Goal: Transaction & Acquisition: Purchase product/service

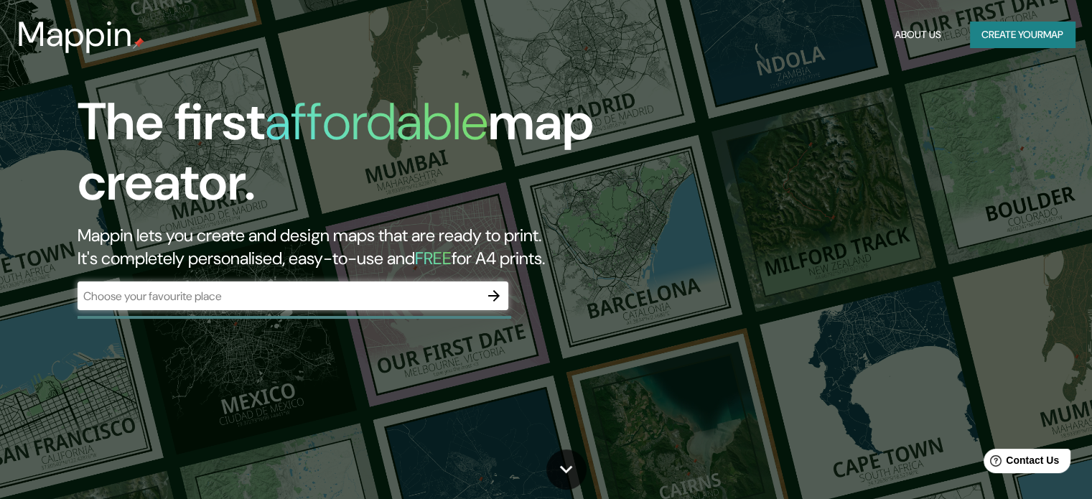
click at [273, 308] on div "​" at bounding box center [293, 295] width 431 height 29
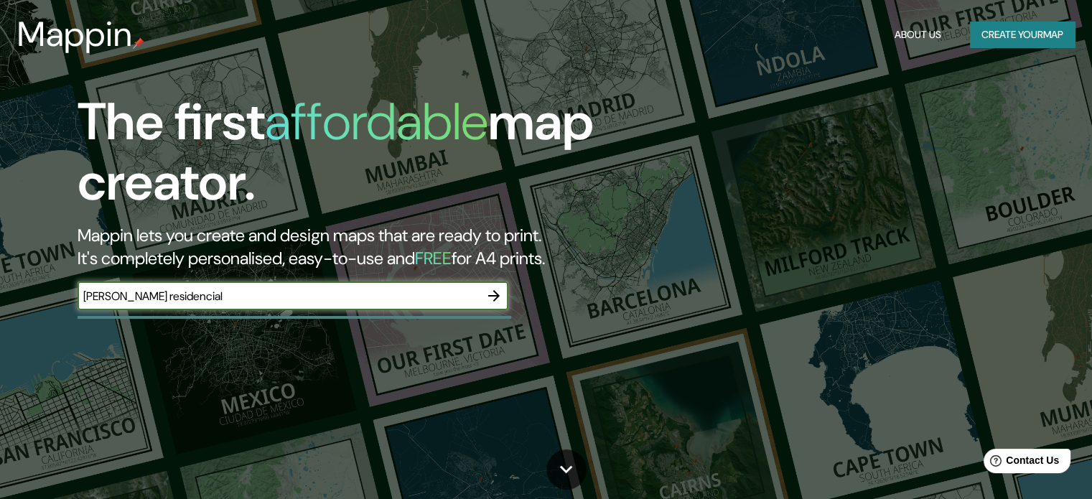
type input "[PERSON_NAME] residencial"
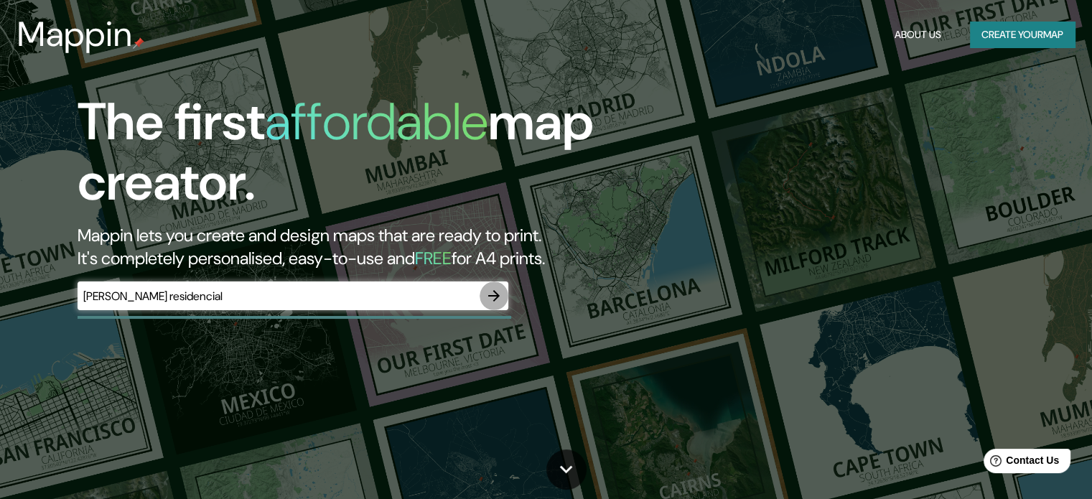
click at [493, 302] on icon "button" at bounding box center [493, 295] width 17 height 17
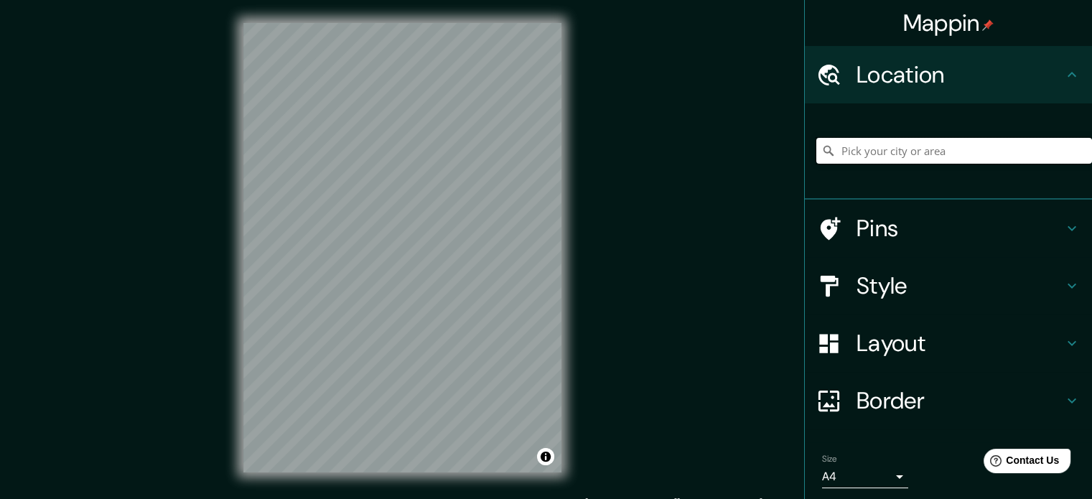
click at [881, 140] on input "Pick your city or area" at bounding box center [954, 151] width 276 height 26
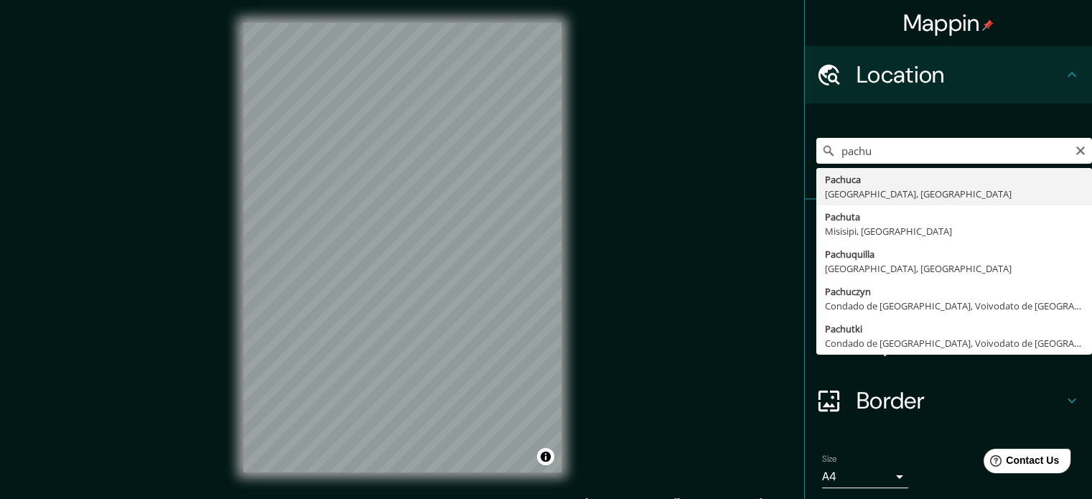
type input "Pachuca, [GEOGRAPHIC_DATA], [GEOGRAPHIC_DATA]"
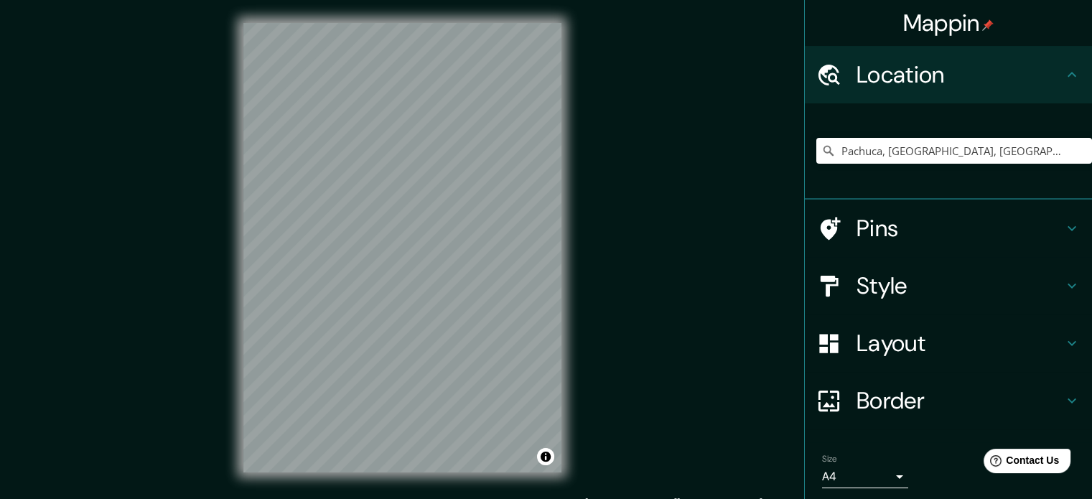
click at [905, 246] on div "Pins" at bounding box center [948, 228] width 287 height 57
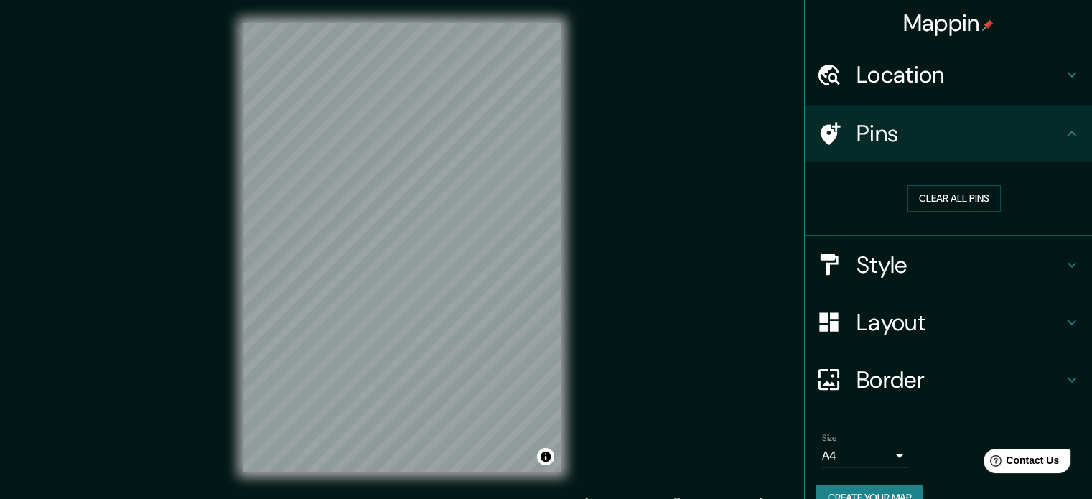
click at [955, 135] on h4 "Pins" at bounding box center [959, 133] width 207 height 29
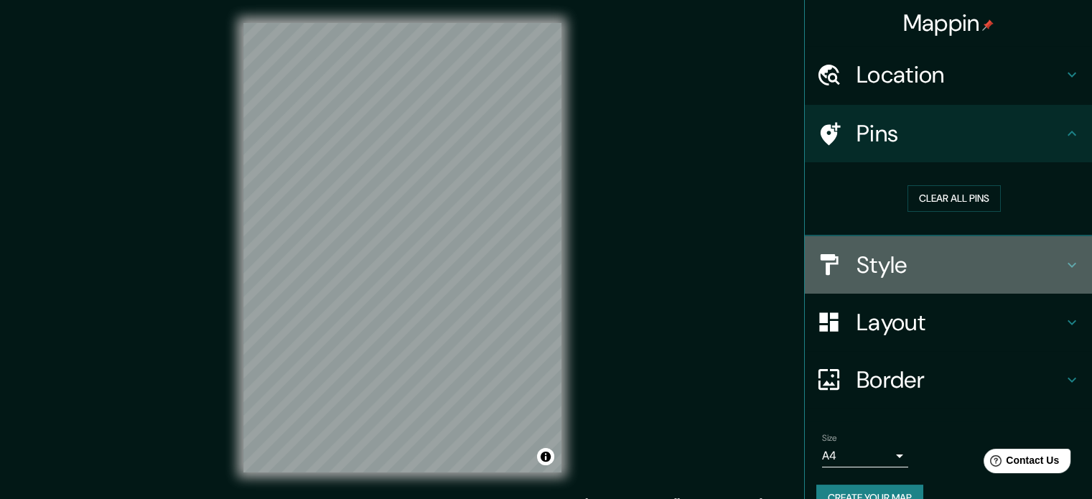
click at [844, 269] on div at bounding box center [836, 264] width 40 height 25
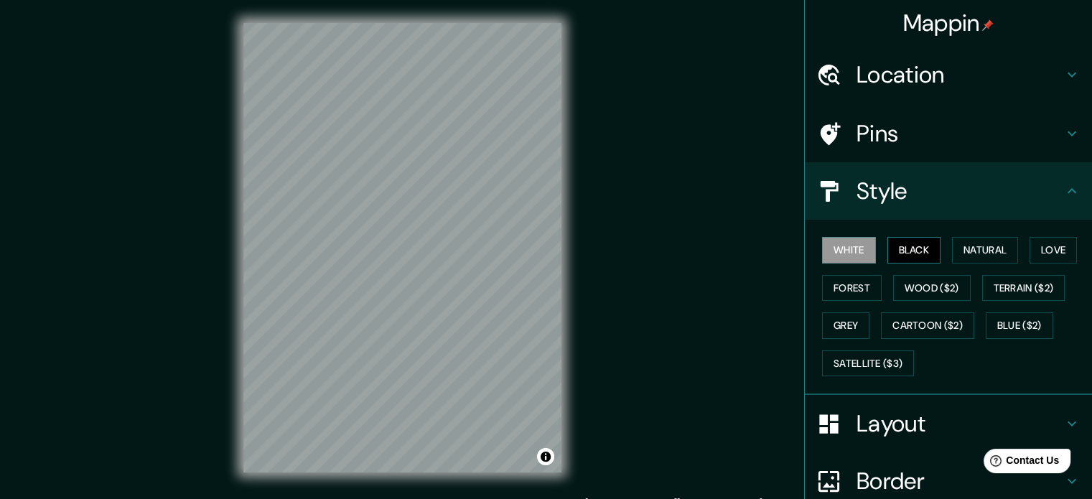
click at [896, 255] on button "Black" at bounding box center [914, 250] width 54 height 27
click at [962, 243] on button "Natural" at bounding box center [985, 250] width 66 height 27
click at [896, 426] on h4 "Layout" at bounding box center [959, 423] width 207 height 29
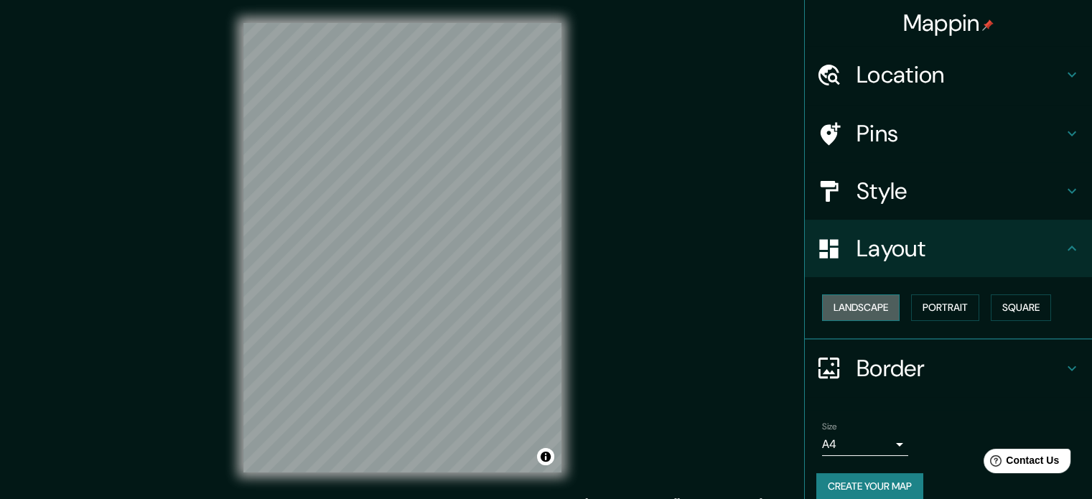
click at [871, 299] on button "Landscape" at bounding box center [861, 307] width 78 height 27
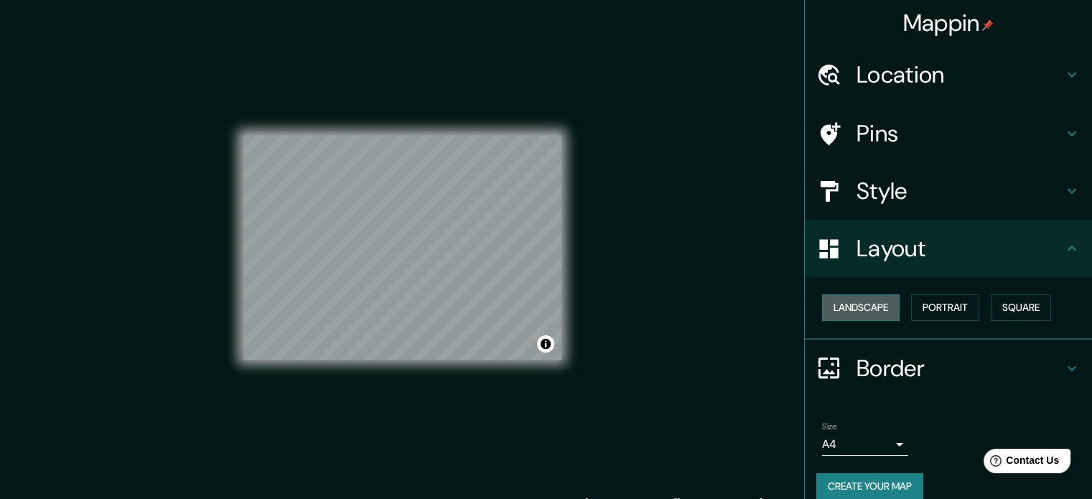
click at [864, 302] on button "Landscape" at bounding box center [861, 307] width 78 height 27
click at [919, 308] on button "Portrait" at bounding box center [945, 307] width 68 height 27
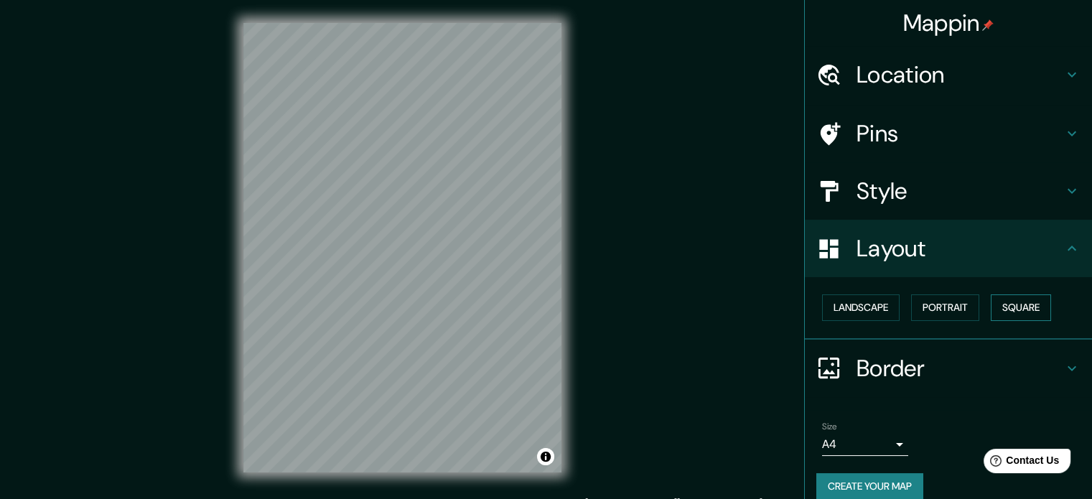
click at [1015, 301] on button "Square" at bounding box center [1020, 307] width 60 height 27
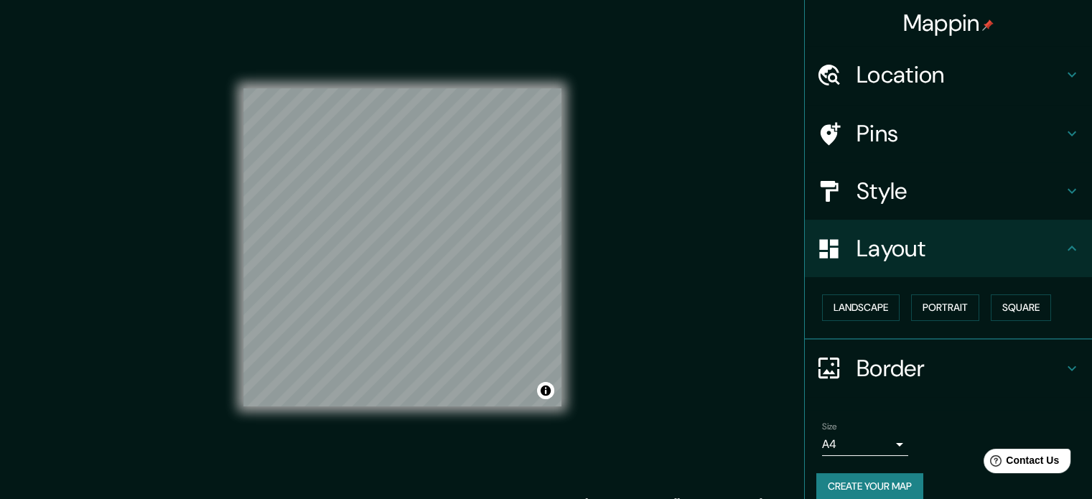
drag, startPoint x: 939, startPoint y: 302, endPoint x: 893, endPoint y: 304, distance: 46.0
click at [938, 302] on button "Portrait" at bounding box center [945, 307] width 68 height 27
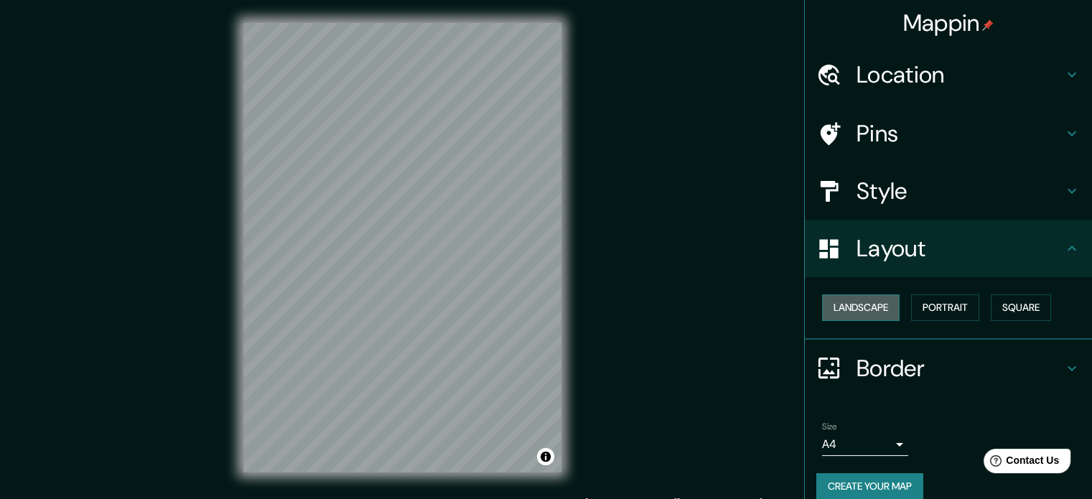
click at [881, 304] on button "Landscape" at bounding box center [861, 307] width 78 height 27
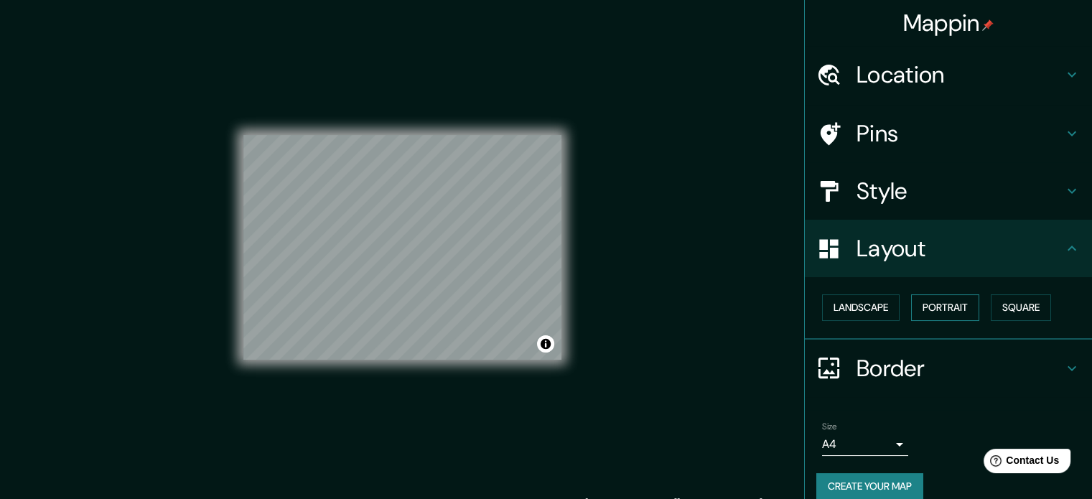
click at [929, 305] on button "Portrait" at bounding box center [945, 307] width 68 height 27
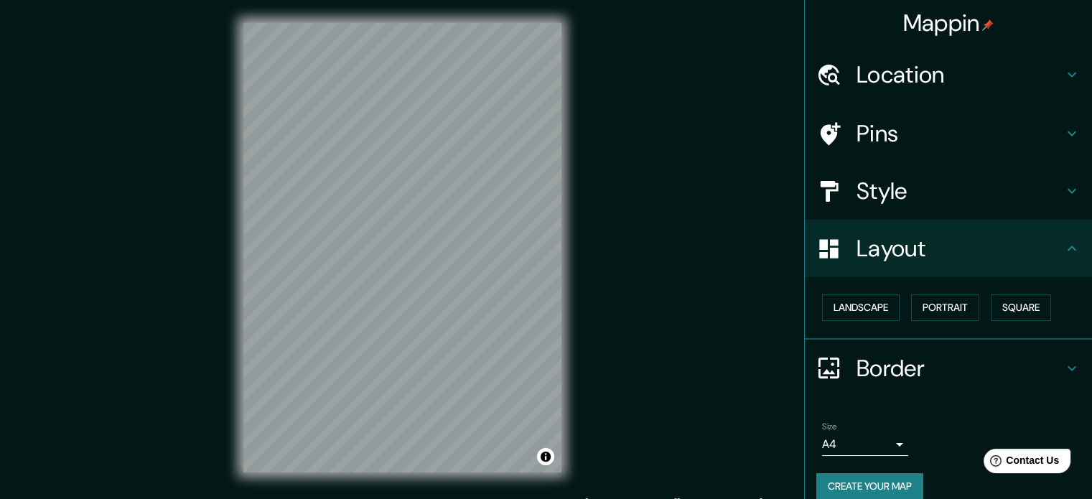
scroll to position [16, 0]
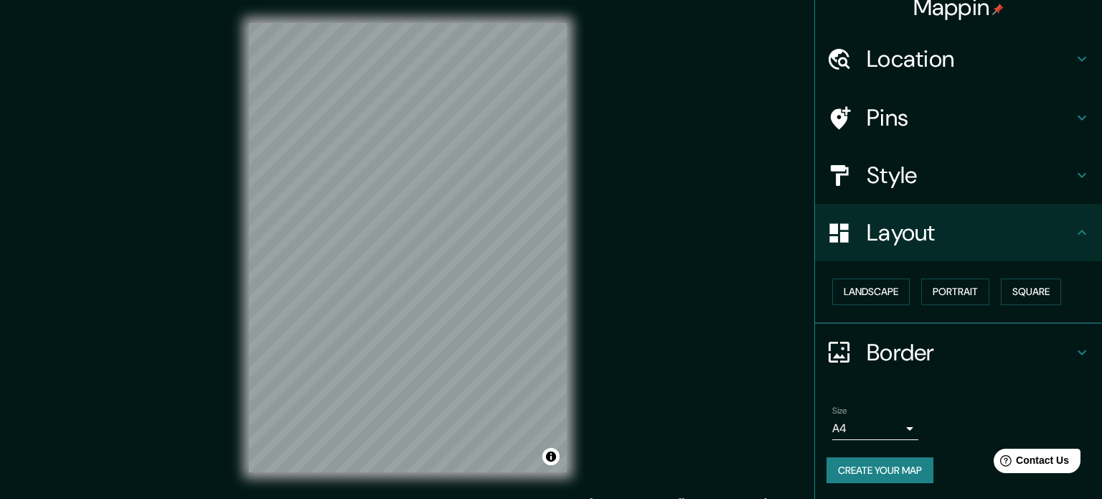
click at [879, 418] on body "Mappin Location [GEOGRAPHIC_DATA], [GEOGRAPHIC_DATA], [GEOGRAPHIC_DATA] Pins St…" at bounding box center [551, 249] width 1102 height 499
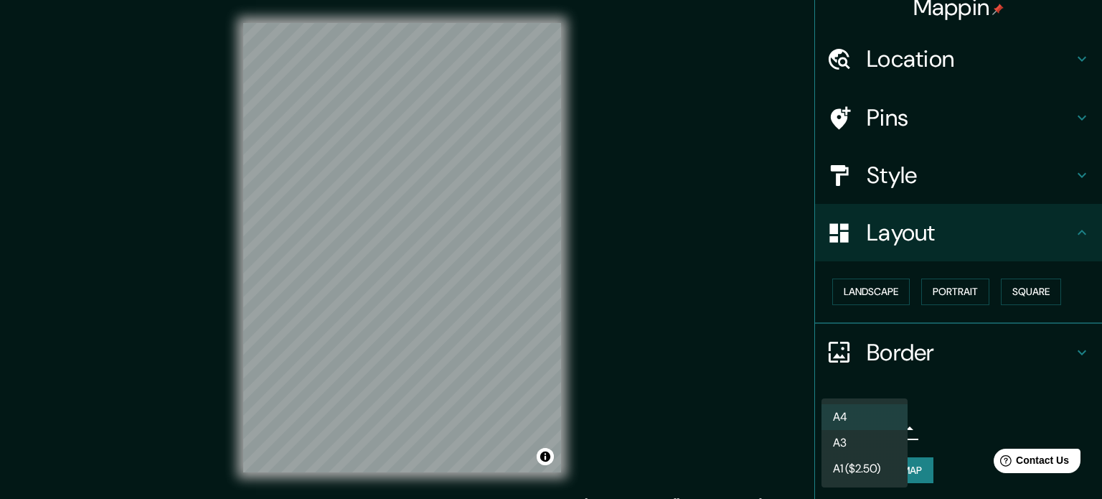
click at [860, 432] on li "A3" at bounding box center [865, 443] width 86 height 26
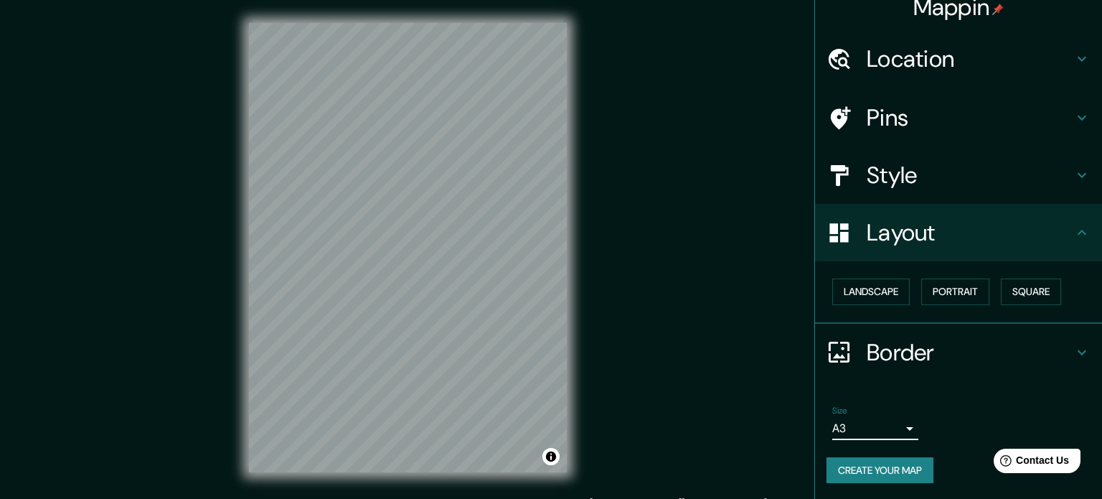
click at [860, 432] on body "Mappin Location [GEOGRAPHIC_DATA], [GEOGRAPHIC_DATA], [GEOGRAPHIC_DATA] Pins St…" at bounding box center [551, 249] width 1102 height 499
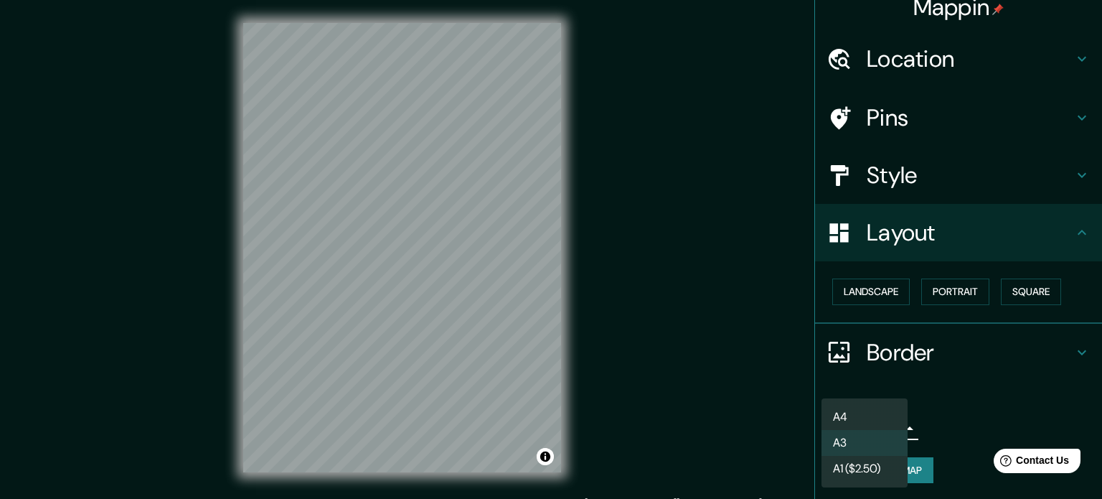
click at [886, 416] on li "A4" at bounding box center [865, 417] width 86 height 26
type input "single"
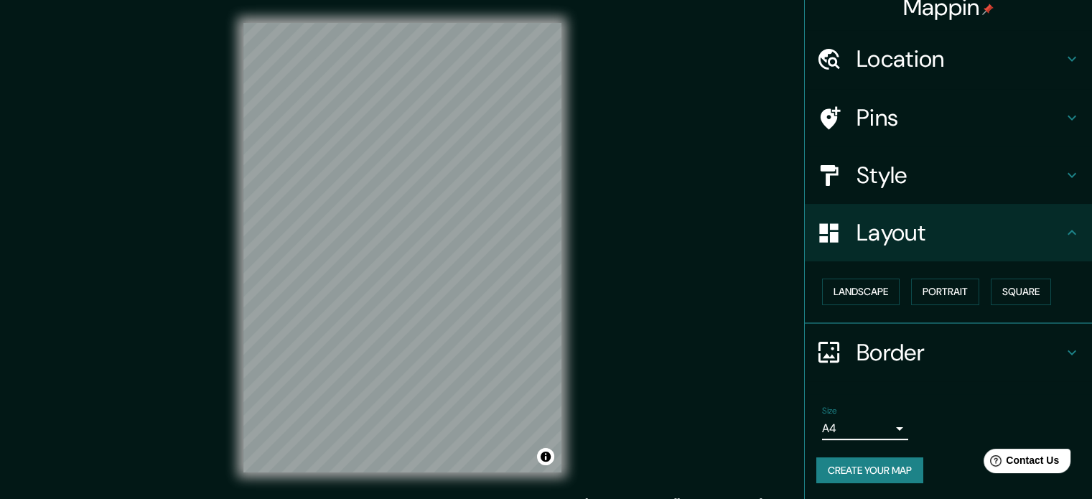
click at [876, 161] on h4 "Style" at bounding box center [959, 175] width 207 height 29
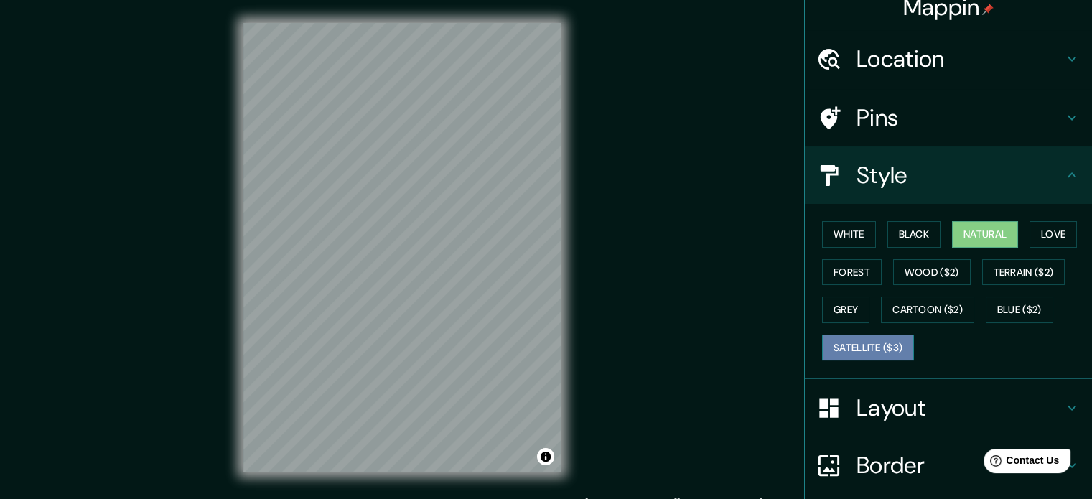
click at [854, 334] on button "Satellite ($3)" at bounding box center [868, 347] width 92 height 27
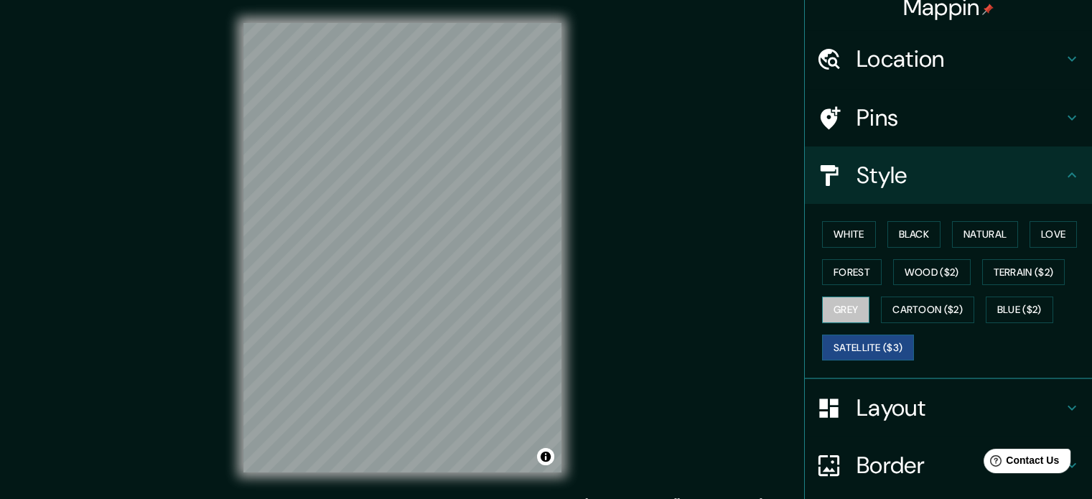
click at [843, 317] on button "Grey" at bounding box center [845, 309] width 47 height 27
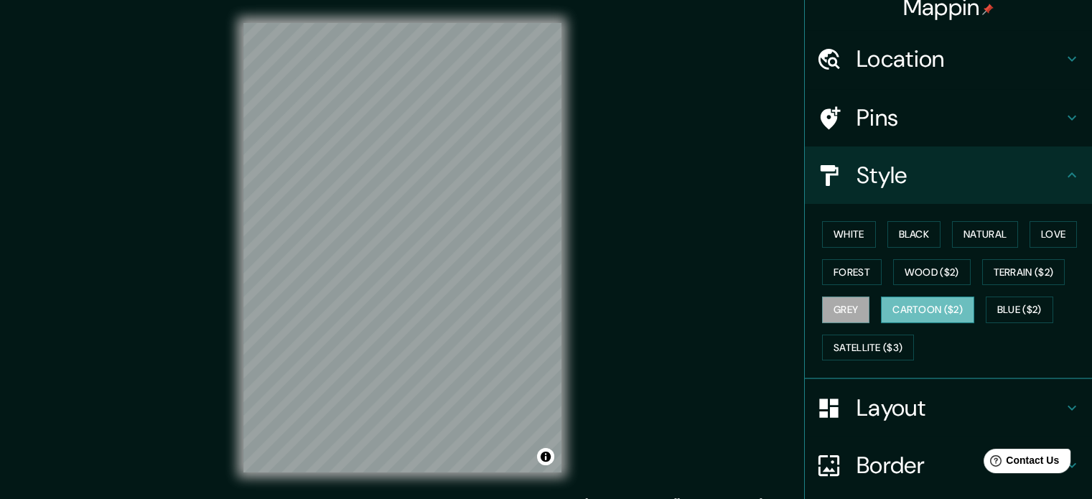
click at [897, 301] on button "Cartoon ($2)" at bounding box center [927, 309] width 93 height 27
click at [1013, 304] on button "Blue ($2)" at bounding box center [1018, 309] width 67 height 27
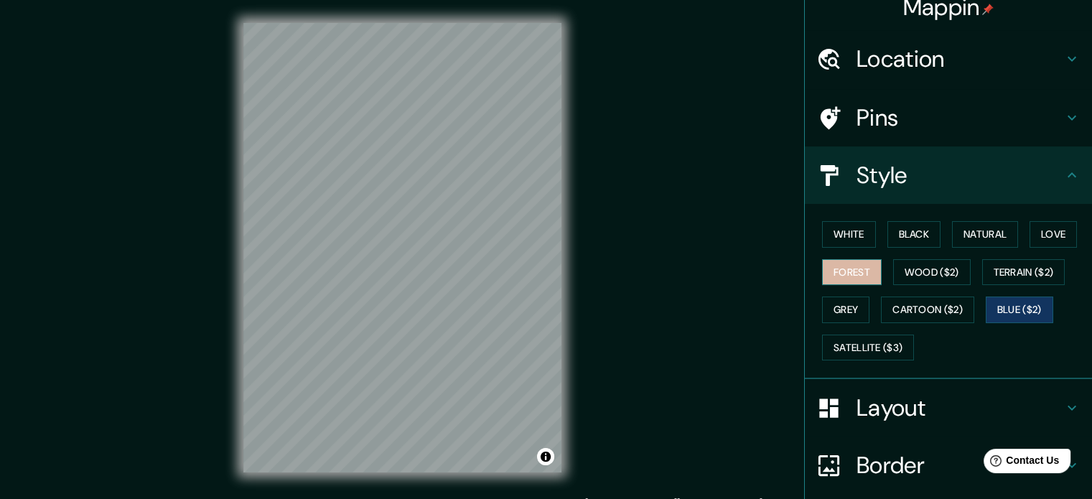
click at [853, 274] on button "Forest" at bounding box center [852, 272] width 60 height 27
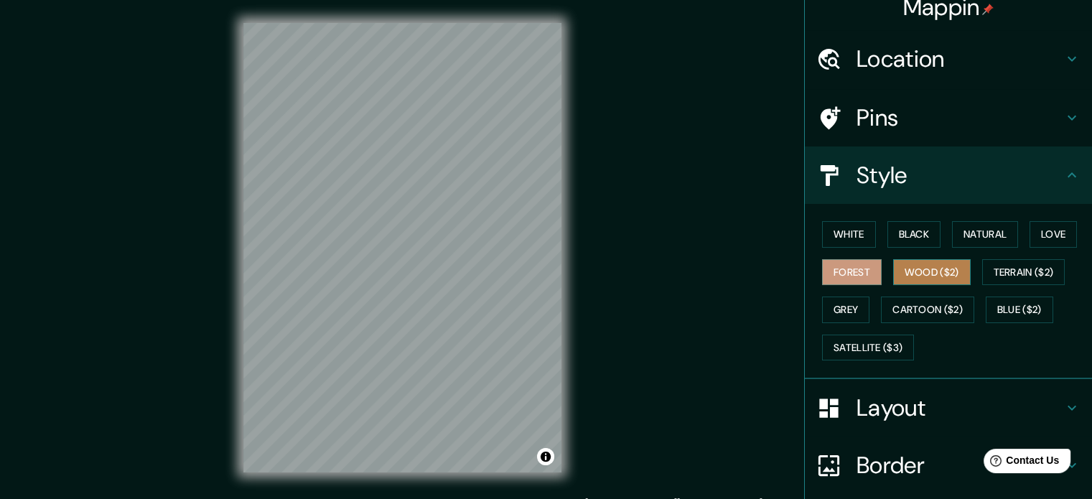
click at [904, 270] on button "Wood ($2)" at bounding box center [932, 272] width 78 height 27
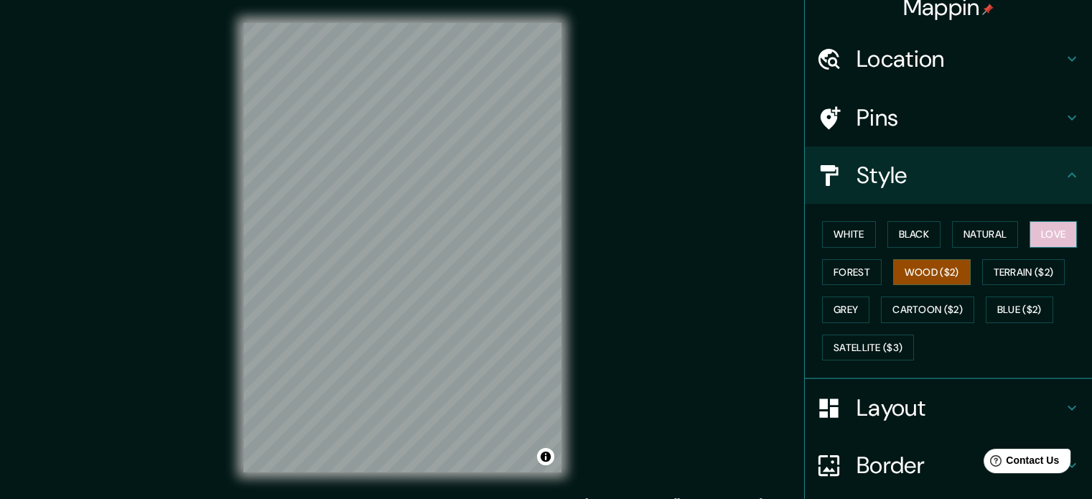
click at [1029, 239] on button "Love" at bounding box center [1052, 234] width 47 height 27
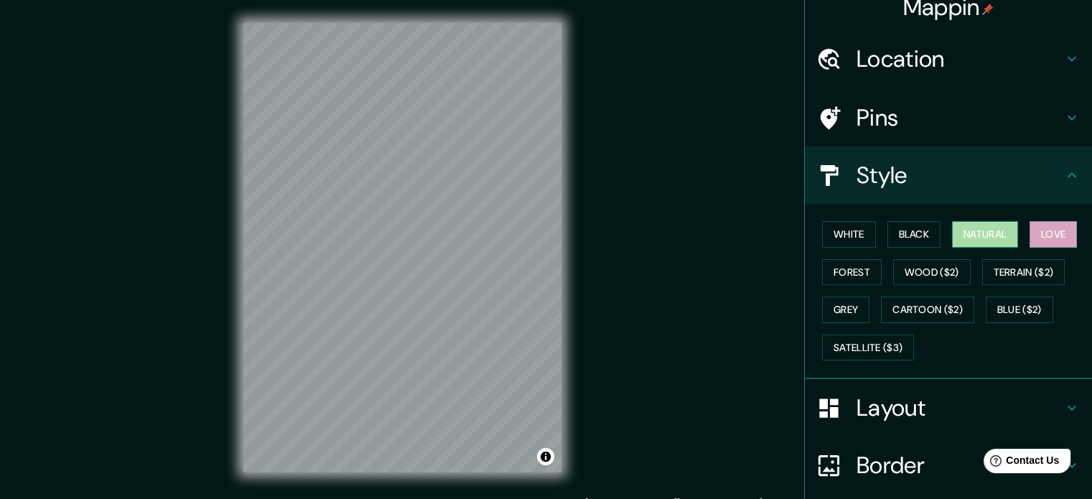
click at [982, 238] on button "Natural" at bounding box center [985, 234] width 66 height 27
click at [904, 240] on button "Black" at bounding box center [914, 234] width 54 height 27
click at [931, 242] on button "Black" at bounding box center [914, 234] width 54 height 27
click at [952, 242] on button "Natural" at bounding box center [985, 234] width 66 height 27
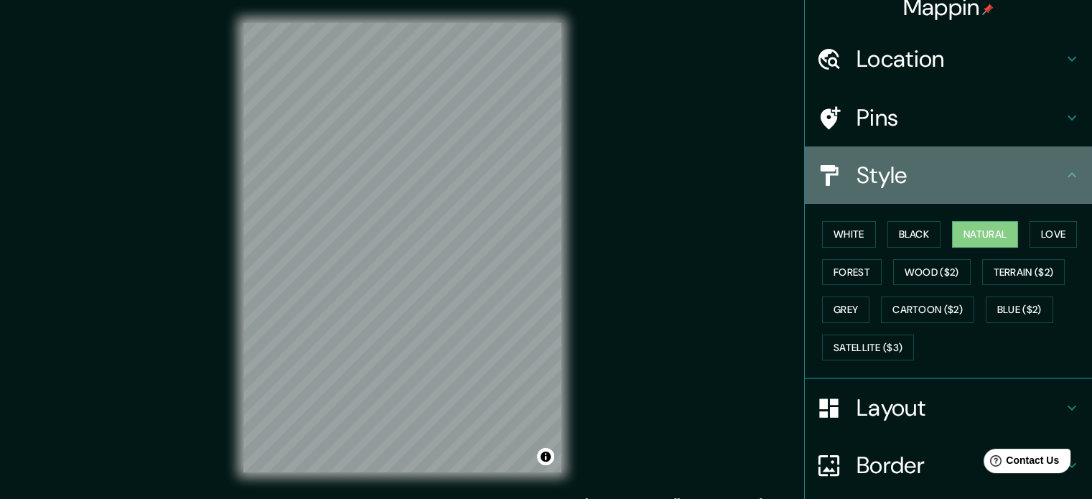
click at [932, 185] on h4 "Style" at bounding box center [959, 175] width 207 height 29
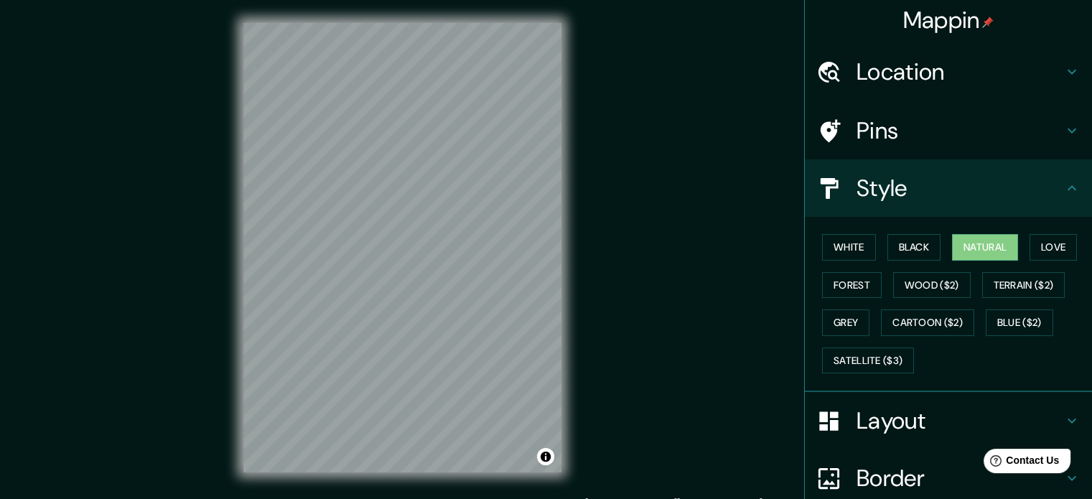
scroll to position [0, 0]
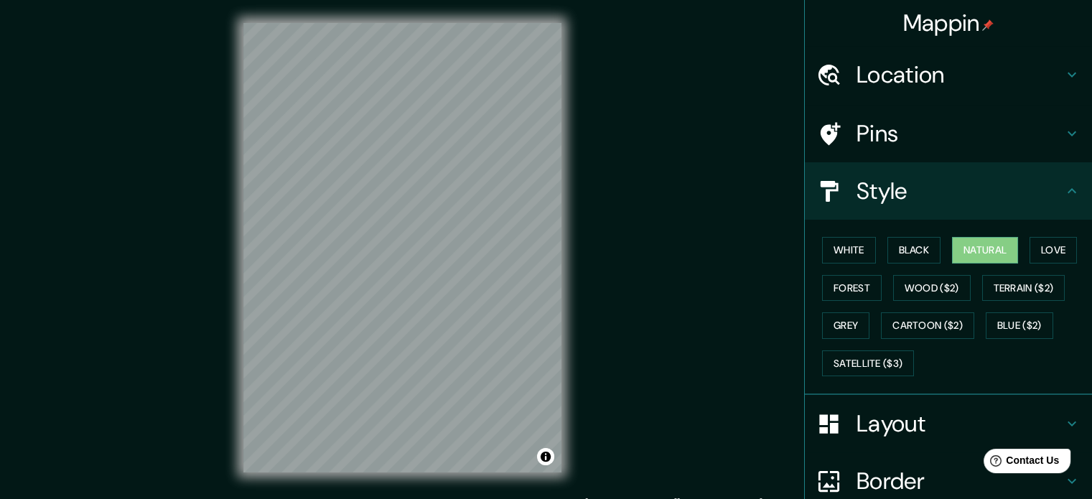
click at [1073, 189] on div "Style" at bounding box center [948, 190] width 287 height 57
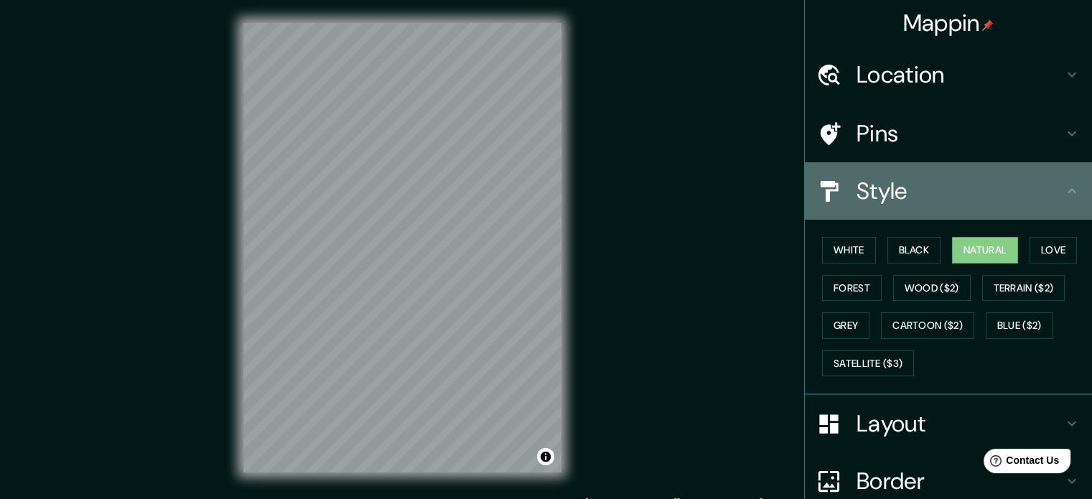
click at [1066, 189] on icon at bounding box center [1071, 190] width 17 height 17
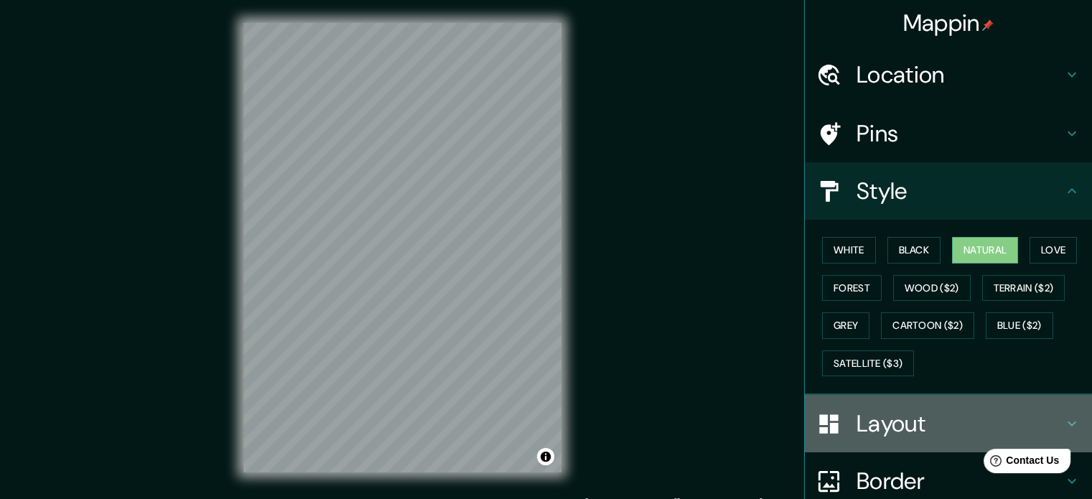
click at [1068, 422] on icon at bounding box center [1071, 423] width 17 height 17
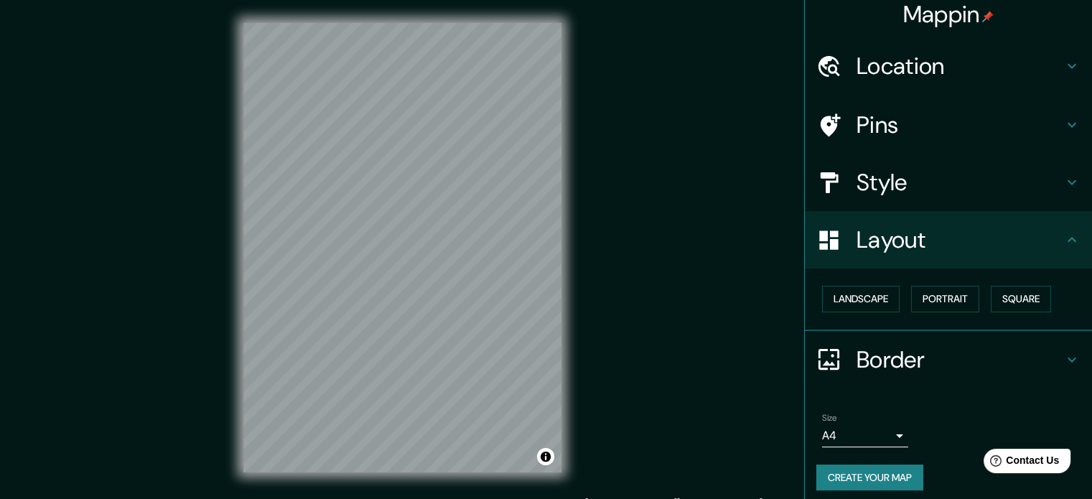
scroll to position [16, 0]
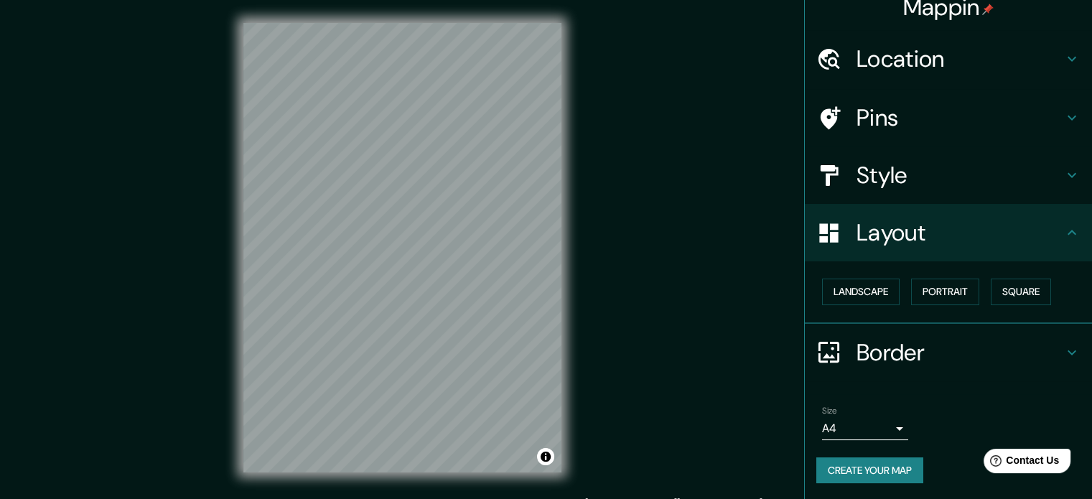
click at [1063, 354] on icon at bounding box center [1071, 352] width 17 height 17
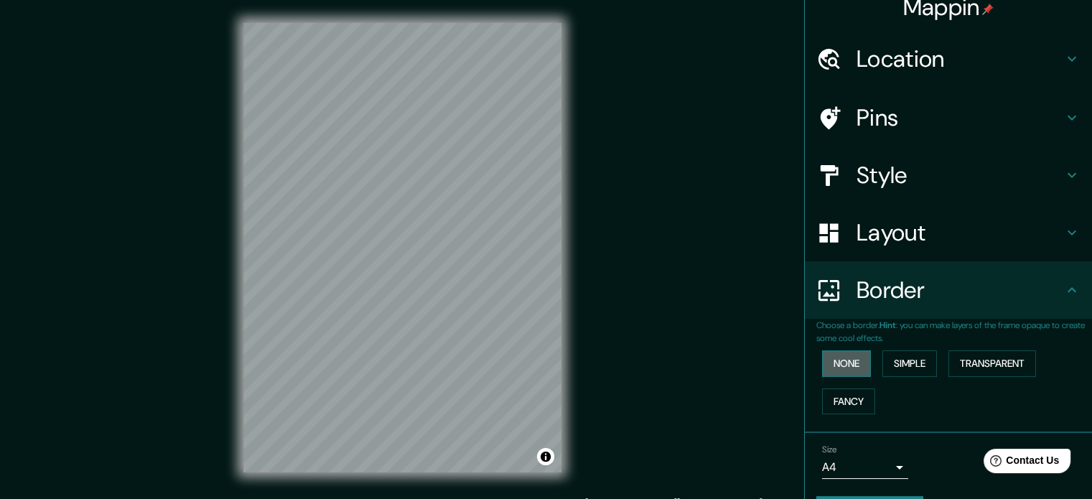
click at [848, 360] on button "None" at bounding box center [846, 363] width 49 height 27
click at [893, 355] on button "Simple" at bounding box center [909, 363] width 55 height 27
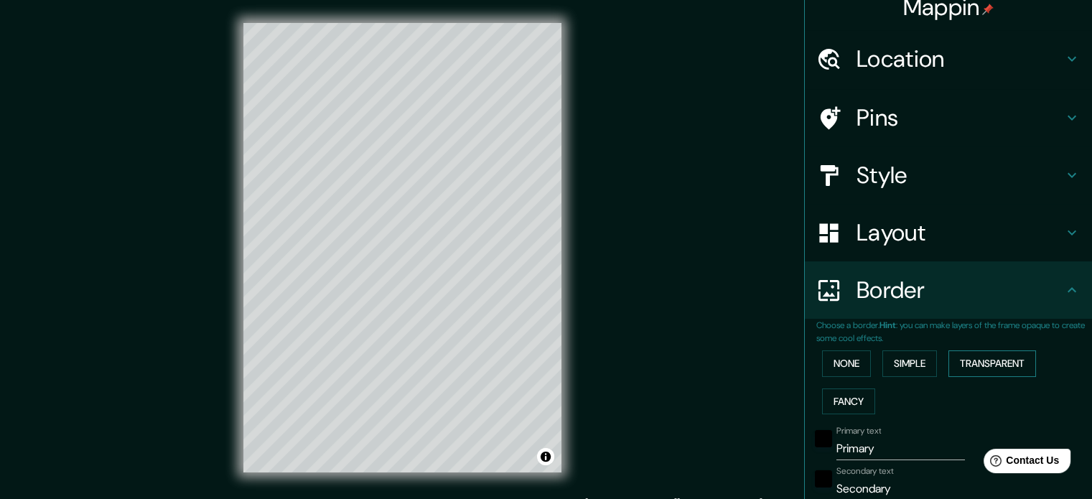
click at [967, 360] on button "Transparent" at bounding box center [992, 363] width 88 height 27
click at [848, 406] on button "Fancy" at bounding box center [848, 401] width 53 height 27
click at [828, 356] on button "None" at bounding box center [846, 363] width 49 height 27
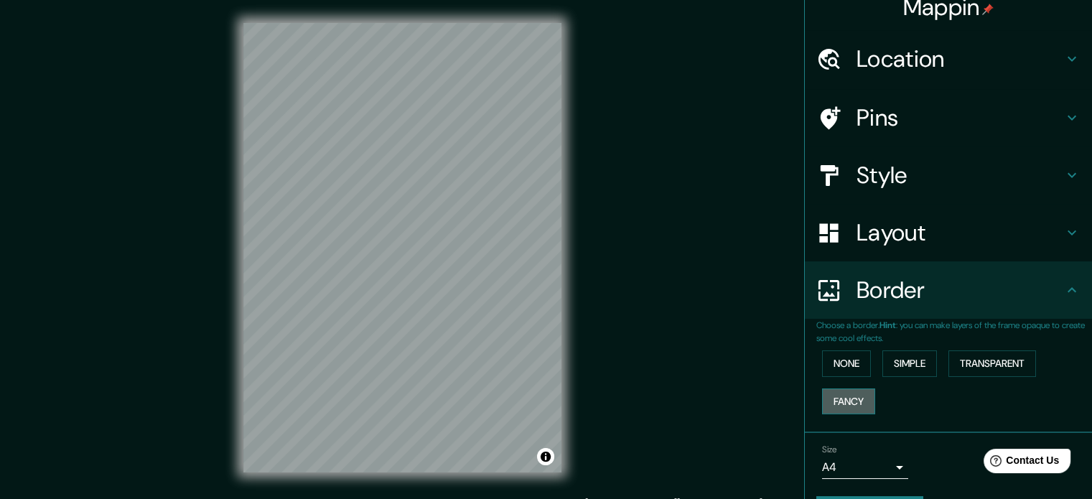
click at [844, 406] on button "Fancy" at bounding box center [848, 401] width 53 height 27
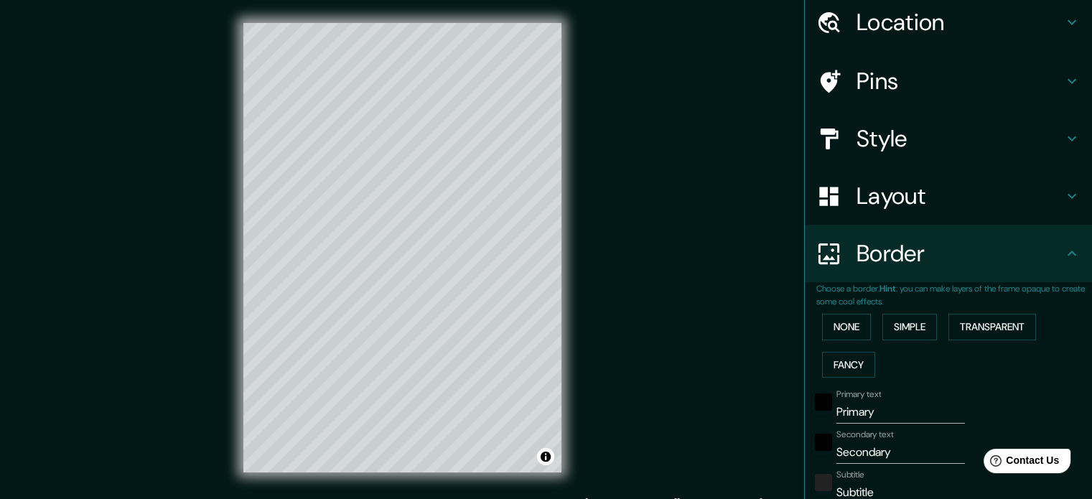
scroll to position [159, 0]
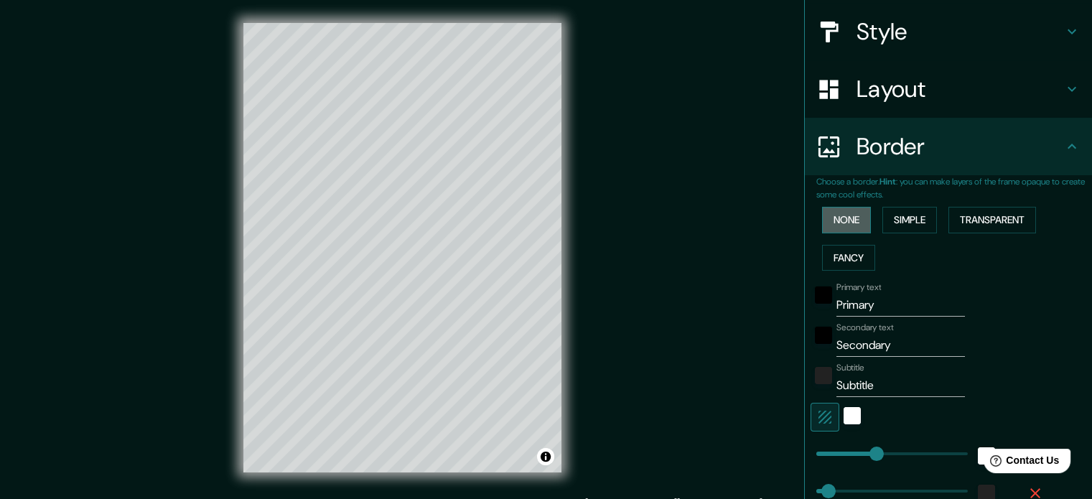
click at [840, 221] on button "None" at bounding box center [846, 220] width 49 height 27
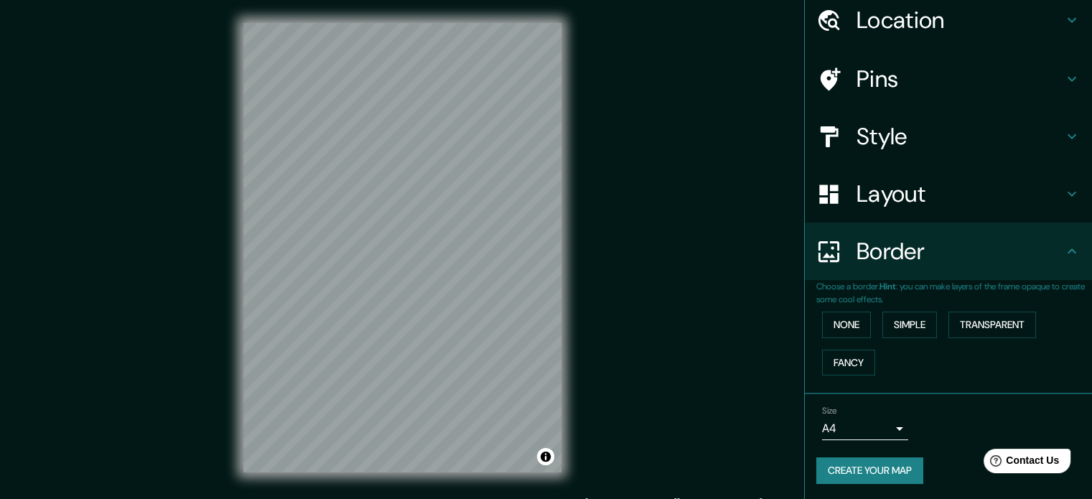
click at [606, 137] on div "Mappin Location [GEOGRAPHIC_DATA], [GEOGRAPHIC_DATA], [GEOGRAPHIC_DATA] Pins St…" at bounding box center [546, 259] width 1092 height 518
click at [400, 294] on div "© Mapbox © OpenStreetMap Improve this map" at bounding box center [402, 247] width 364 height 495
click at [967, 322] on button "Transparent" at bounding box center [992, 324] width 88 height 27
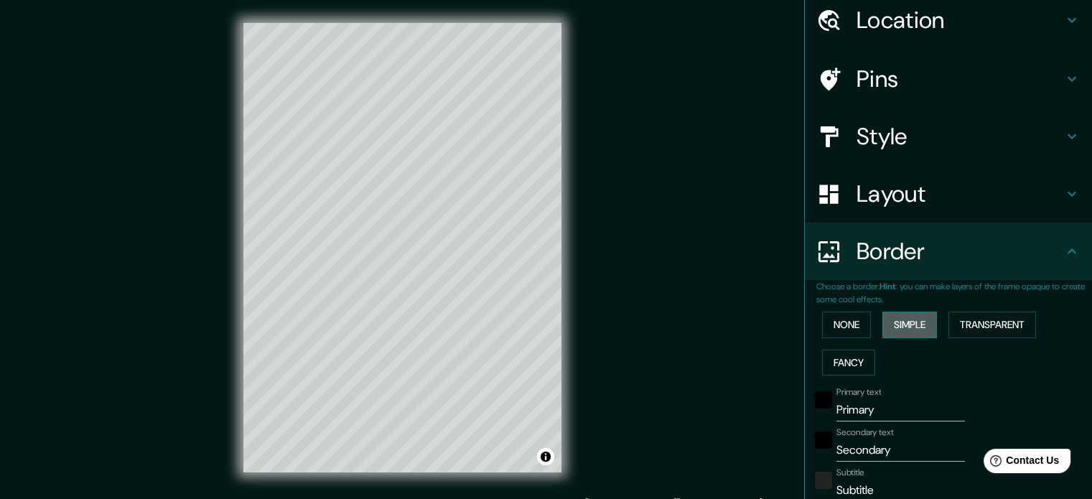
click at [890, 323] on button "Simple" at bounding box center [909, 324] width 55 height 27
click at [845, 357] on button "Fancy" at bounding box center [848, 363] width 53 height 27
click at [976, 321] on button "Transparent" at bounding box center [992, 324] width 88 height 27
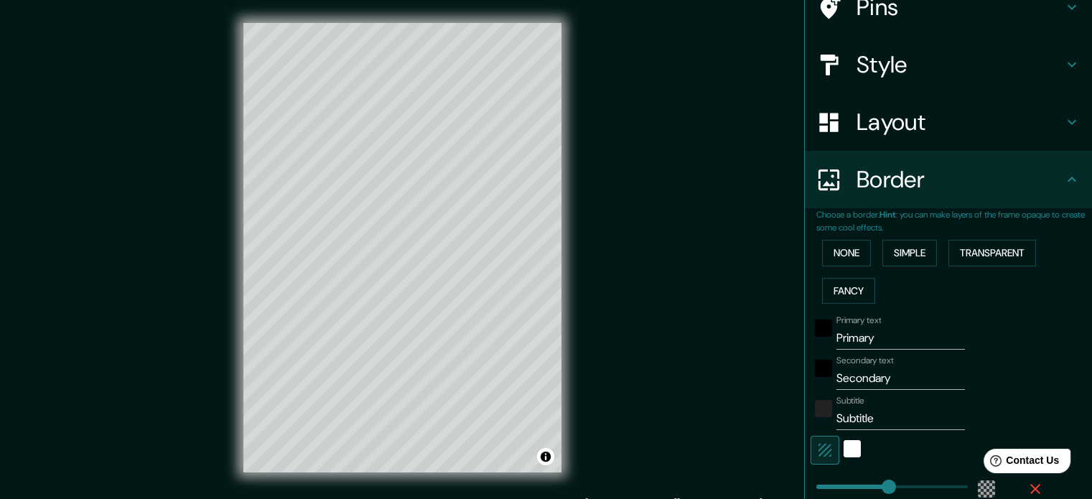
scroll to position [126, 0]
click at [815, 330] on div "black" at bounding box center [823, 327] width 17 height 17
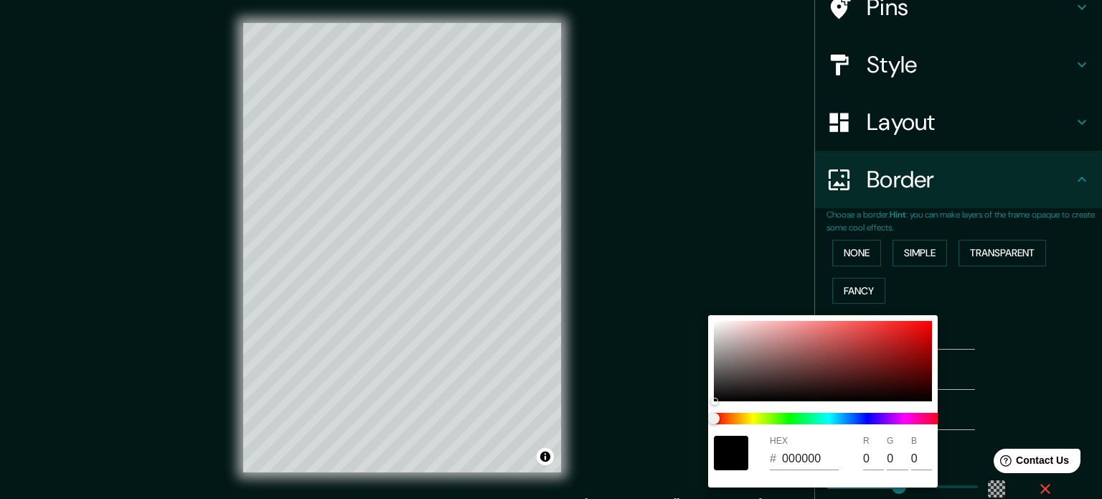
click at [962, 331] on div at bounding box center [551, 249] width 1102 height 499
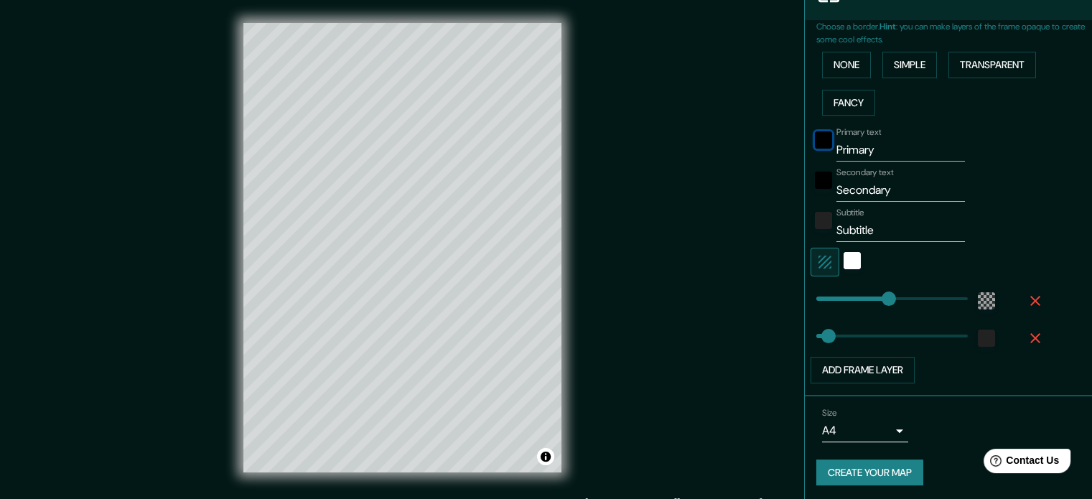
scroll to position [316, 0]
click at [884, 369] on button "Add frame layer" at bounding box center [862, 368] width 104 height 27
type input "213"
type input "35"
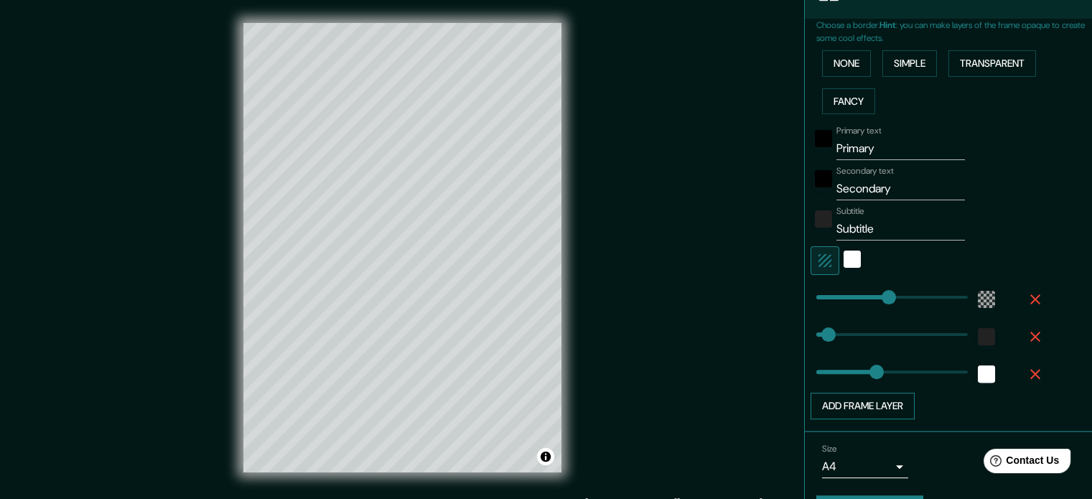
type input "177"
click at [1026, 365] on icon "button" at bounding box center [1034, 373] width 17 height 17
type input "213"
type input "35"
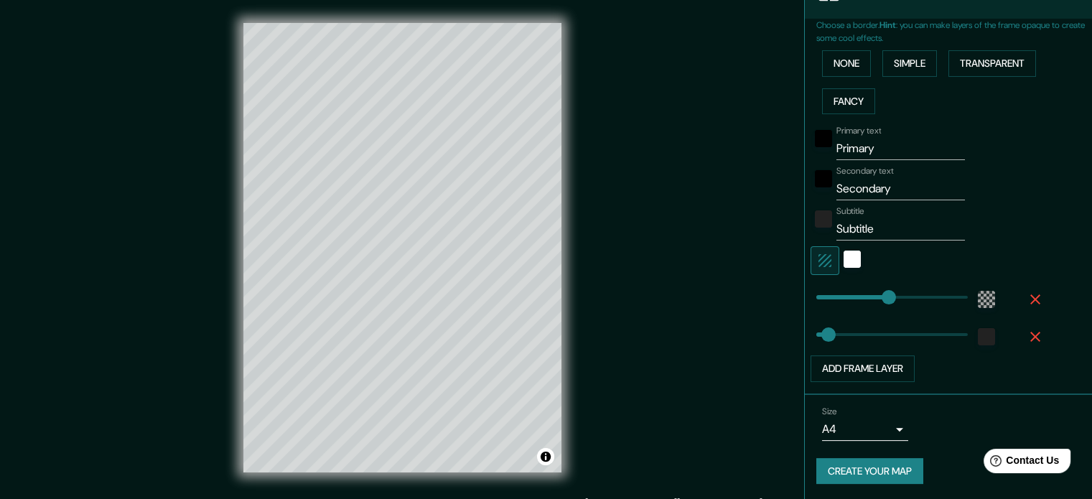
click at [1026, 331] on icon "button" at bounding box center [1034, 336] width 17 height 17
type input "213"
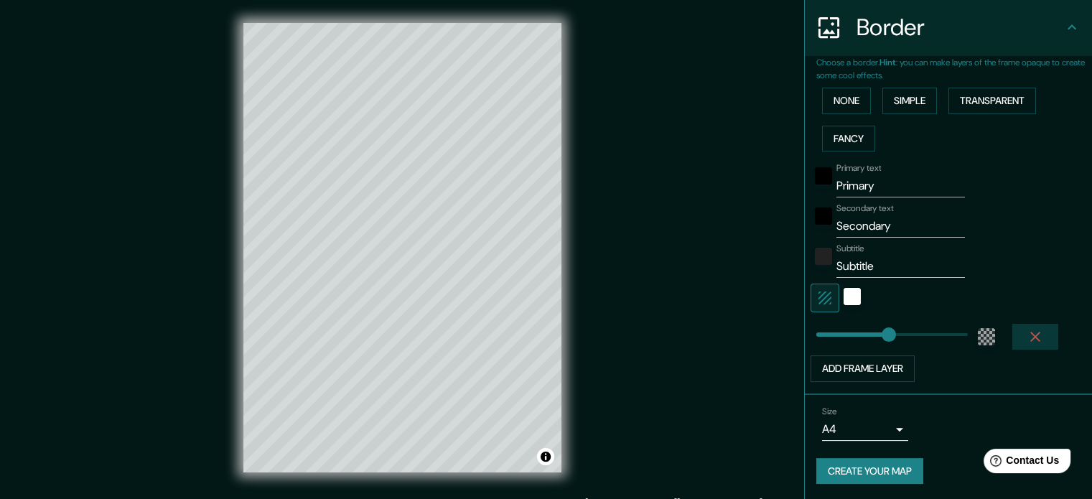
click at [1026, 341] on icon "button" at bounding box center [1034, 336] width 17 height 17
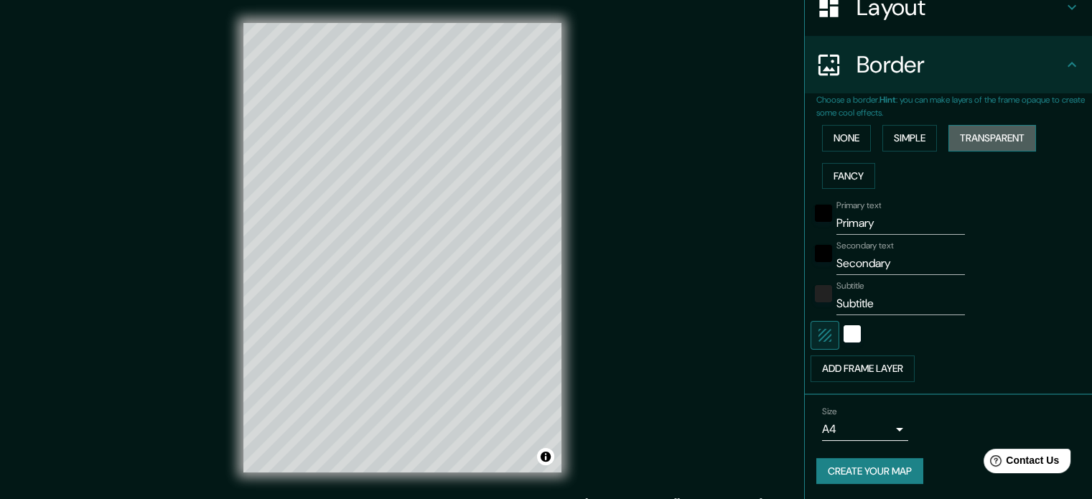
click at [976, 143] on button "Transparent" at bounding box center [992, 138] width 88 height 27
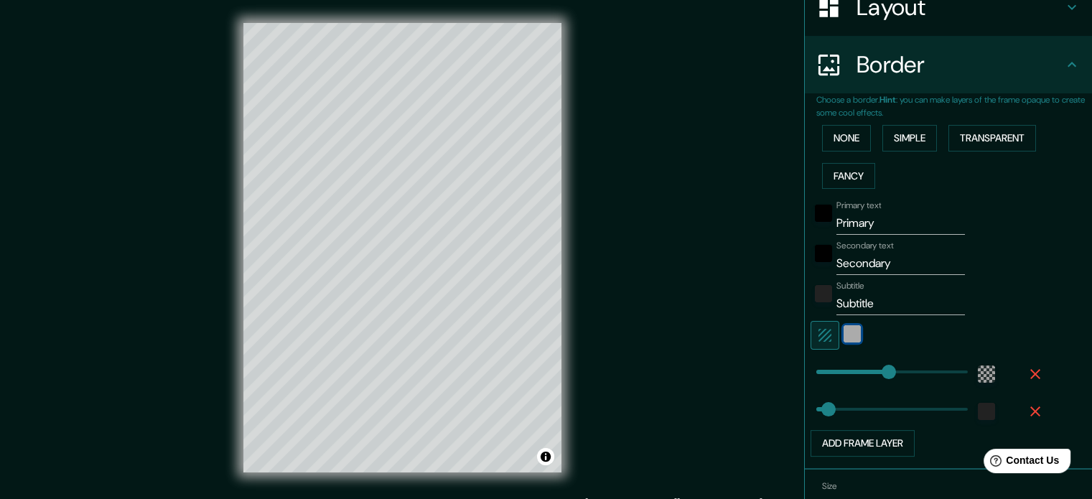
click at [843, 333] on div "white" at bounding box center [851, 333] width 17 height 17
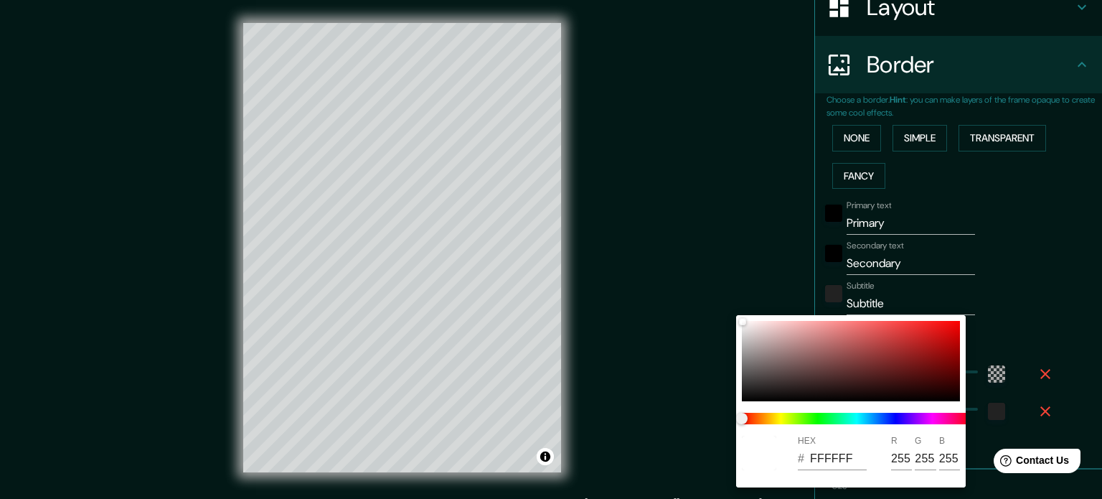
click at [1000, 289] on div at bounding box center [551, 249] width 1102 height 499
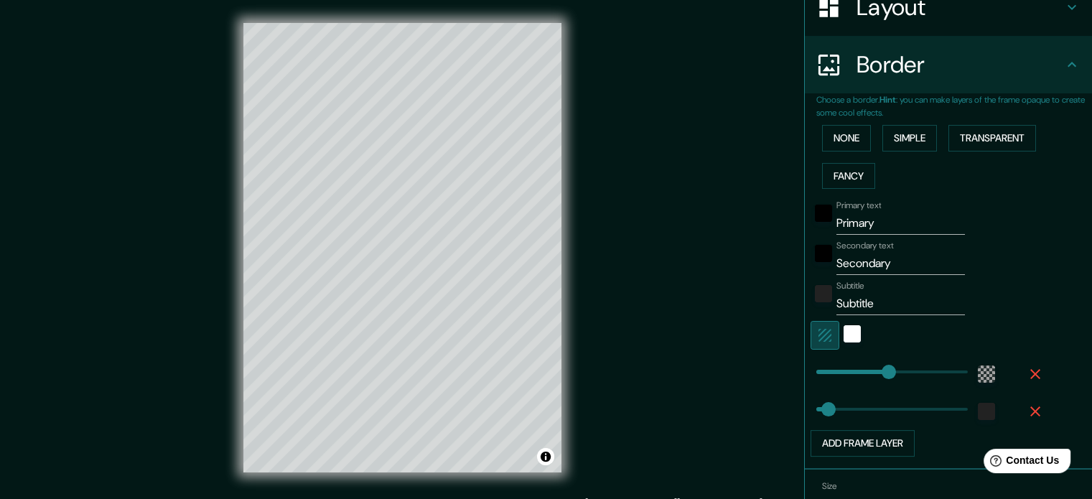
click at [818, 338] on icon "button" at bounding box center [824, 335] width 13 height 13
type input "213"
type input "35"
click at [818, 338] on icon "button" at bounding box center [824, 335] width 13 height 13
type input "213"
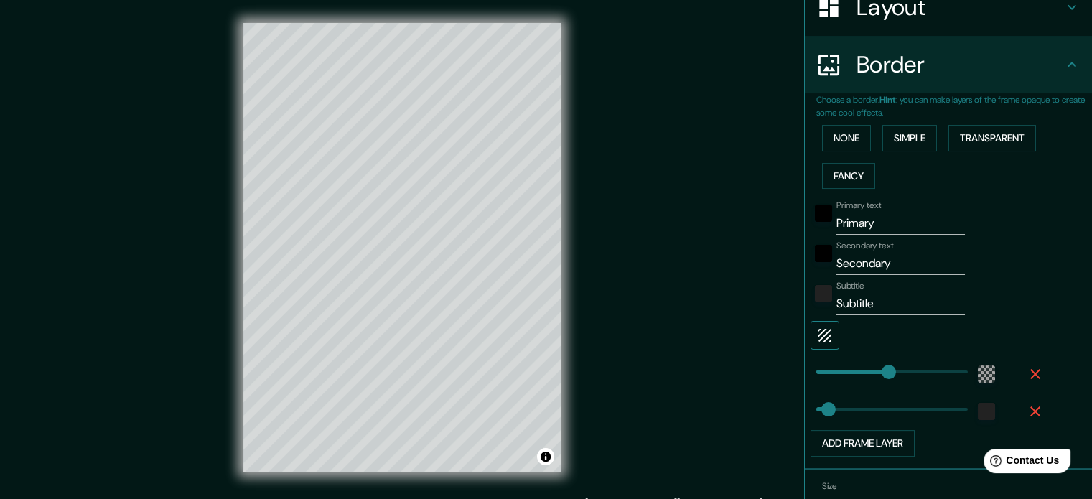
type input "35"
click at [818, 338] on icon "button" at bounding box center [824, 335] width 13 height 13
type input "213"
type input "35"
click at [543, 456] on button "Toggle attribution" at bounding box center [545, 456] width 17 height 17
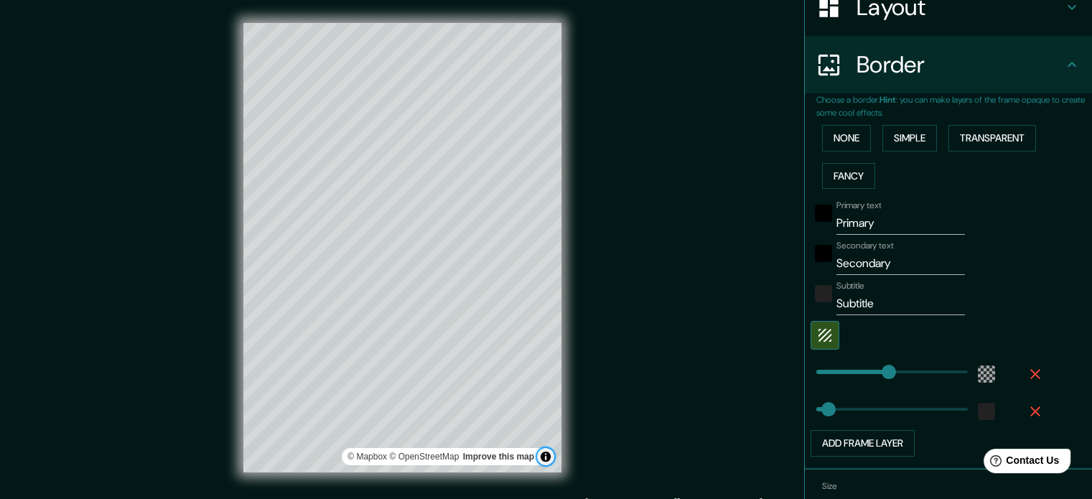
click at [543, 456] on button "Toggle attribution" at bounding box center [545, 456] width 17 height 17
click at [843, 142] on button "None" at bounding box center [846, 138] width 49 height 27
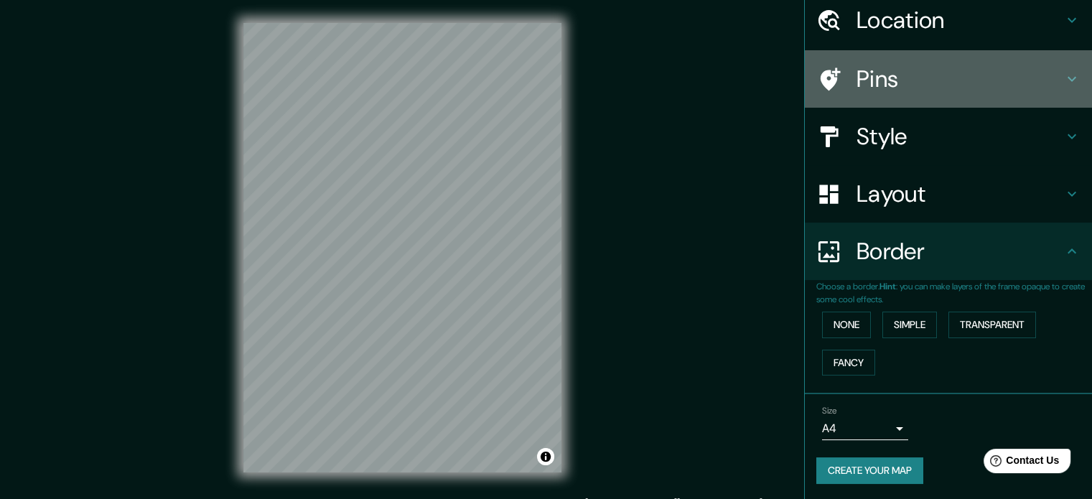
click at [840, 86] on div at bounding box center [836, 79] width 40 height 25
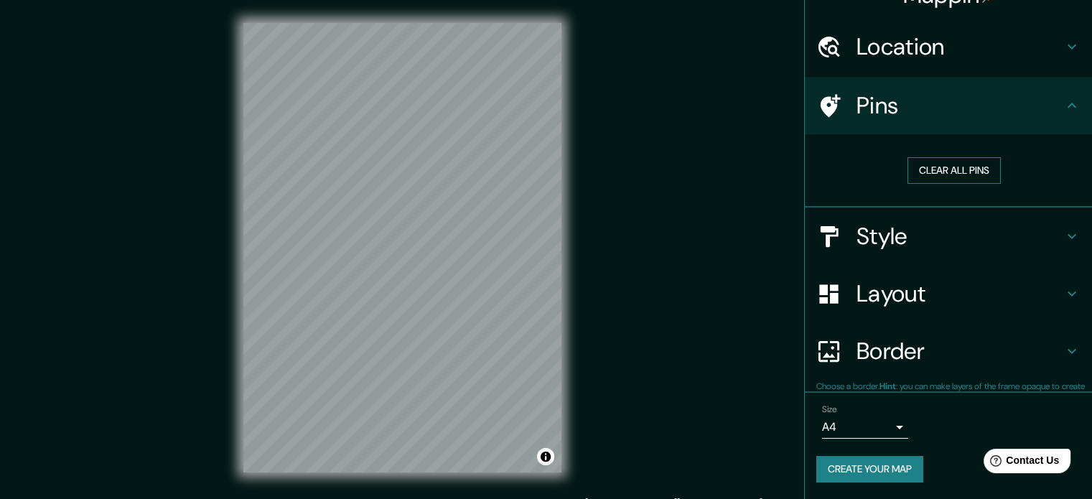
scroll to position [27, 0]
click at [954, 179] on button "Clear all pins" at bounding box center [953, 171] width 93 height 27
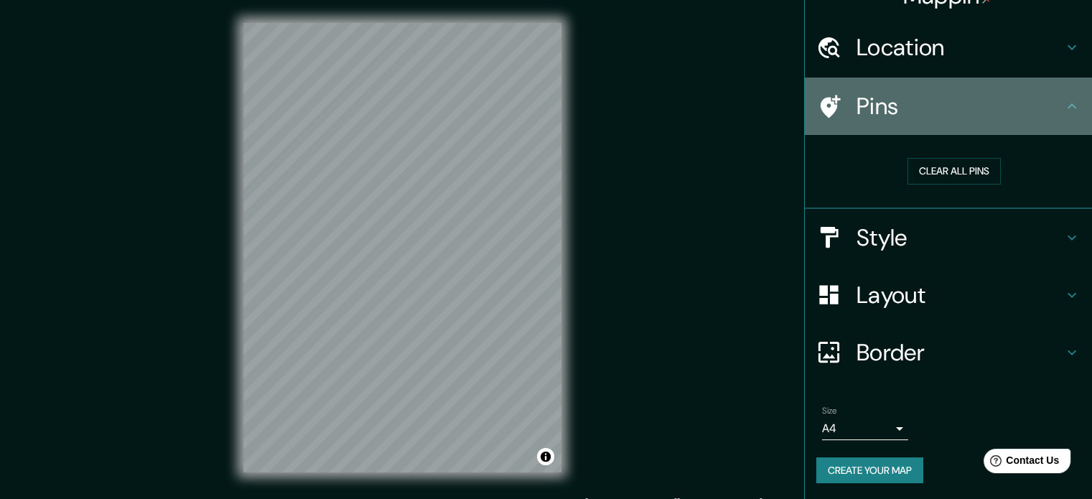
click at [828, 101] on div at bounding box center [836, 106] width 40 height 25
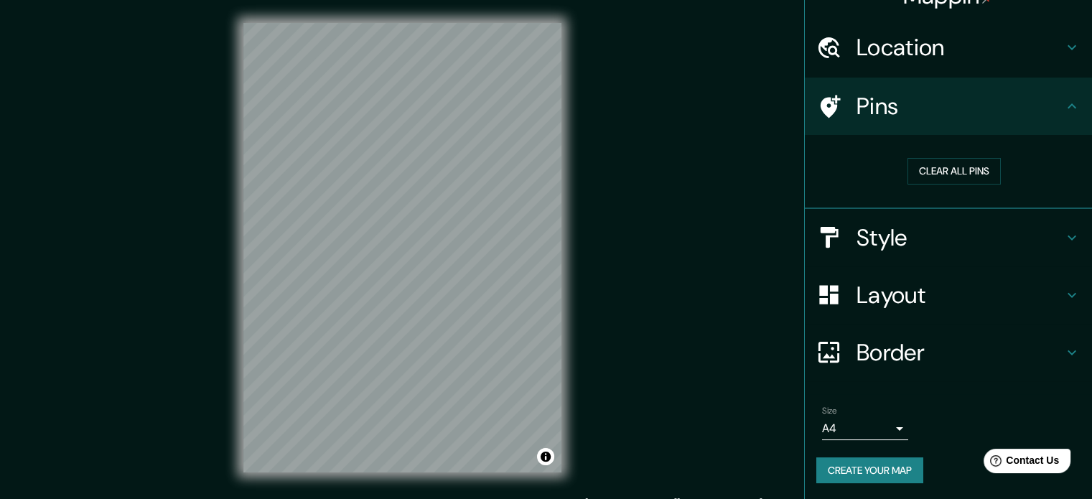
click at [830, 47] on div at bounding box center [836, 47] width 40 height 25
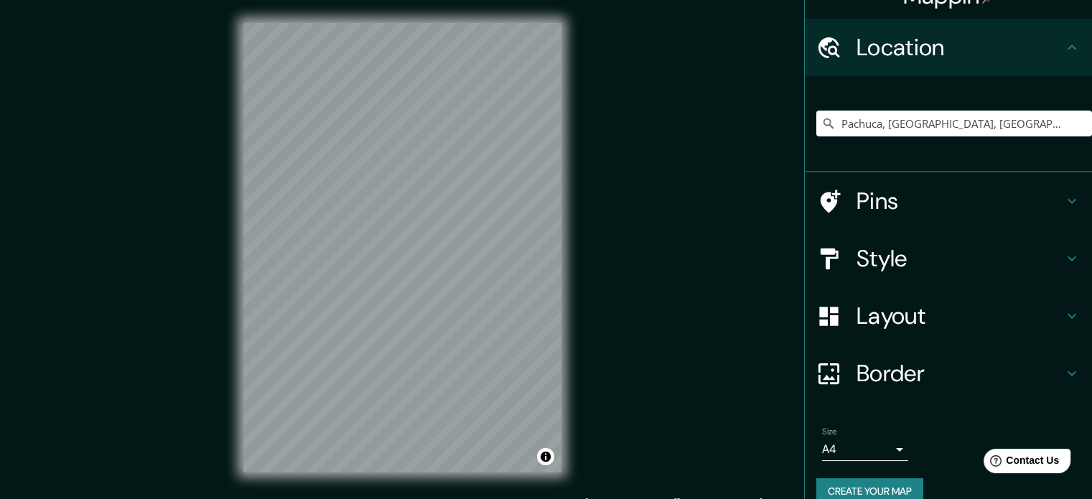
click at [899, 42] on h4 "Location" at bounding box center [959, 47] width 207 height 29
click at [896, 209] on h4 "Pins" at bounding box center [959, 201] width 207 height 29
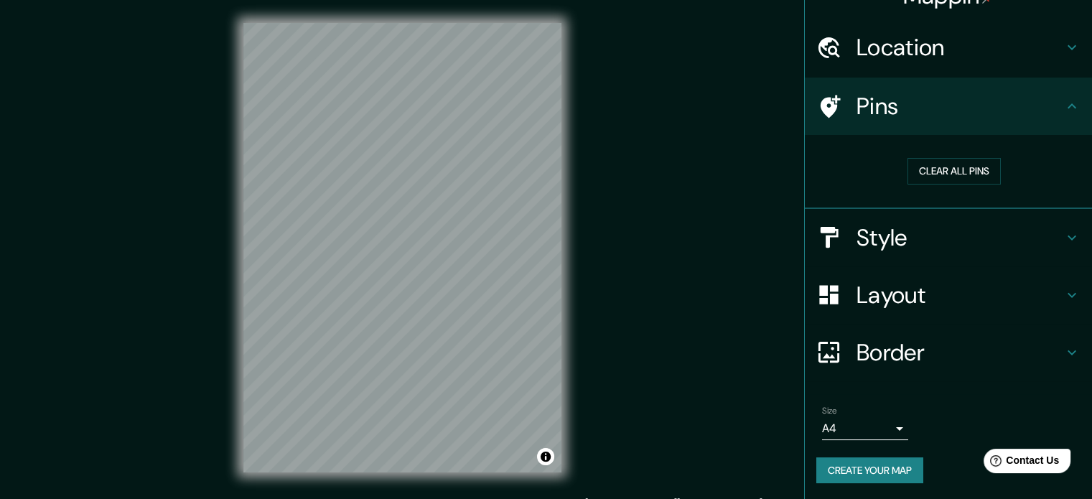
click at [921, 243] on h4 "Style" at bounding box center [959, 237] width 207 height 29
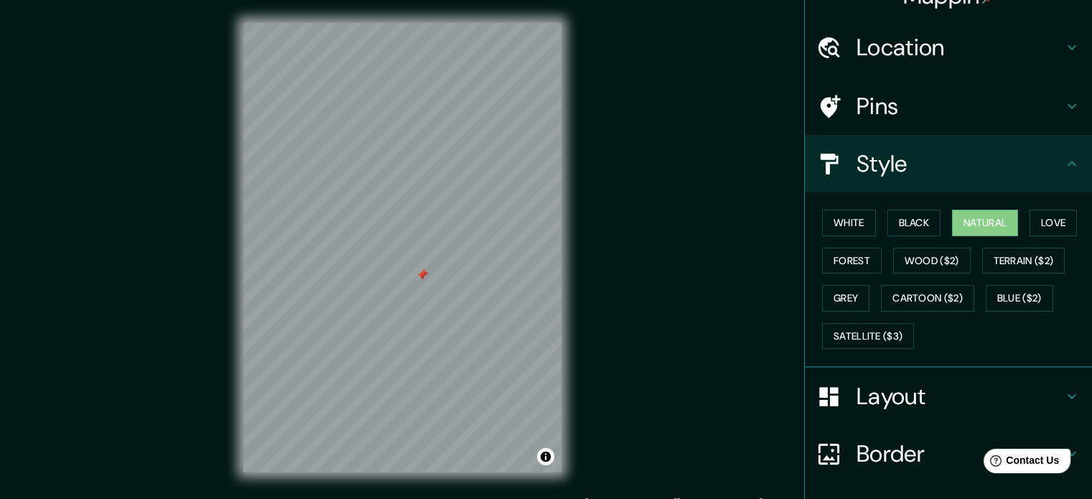
click at [416, 23] on div at bounding box center [402, 23] width 318 height 0
click at [429, 277] on div at bounding box center [424, 273] width 11 height 11
click at [428, 268] on div at bounding box center [424, 273] width 11 height 11
click at [425, 278] on div at bounding box center [426, 274] width 11 height 11
click at [850, 222] on button "White" at bounding box center [849, 223] width 54 height 27
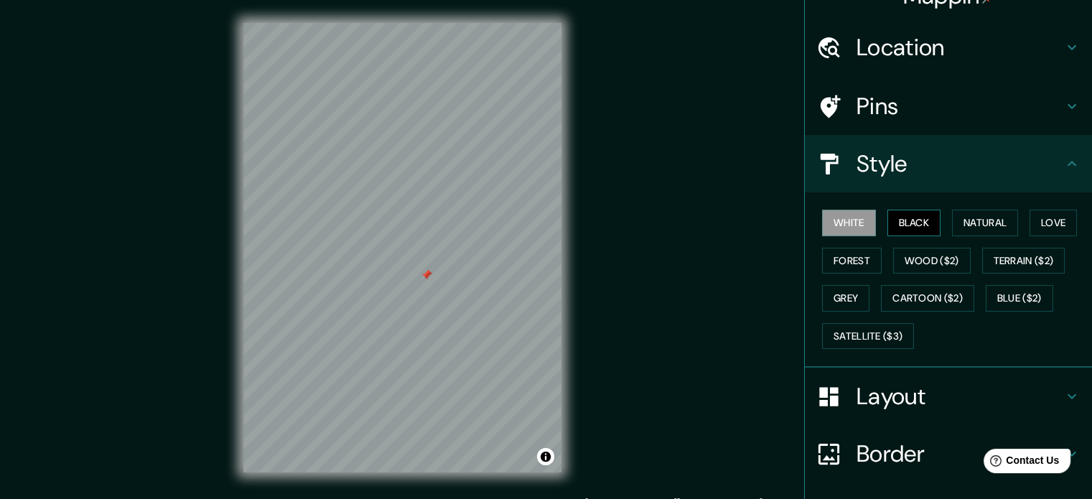
click at [887, 217] on button "Black" at bounding box center [914, 223] width 54 height 27
click at [978, 218] on button "Natural" at bounding box center [985, 223] width 66 height 27
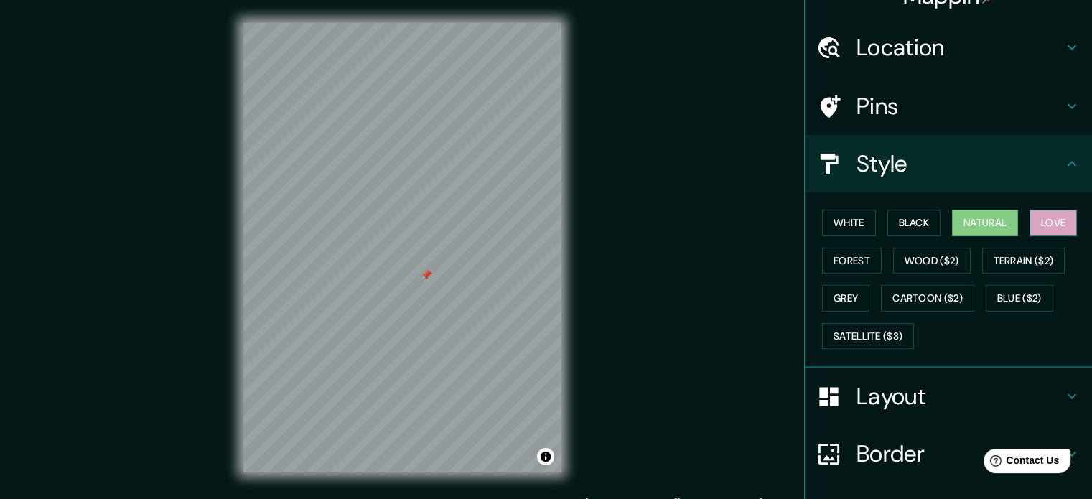
click at [1054, 217] on button "Love" at bounding box center [1052, 223] width 47 height 27
click at [853, 263] on button "Forest" at bounding box center [852, 261] width 60 height 27
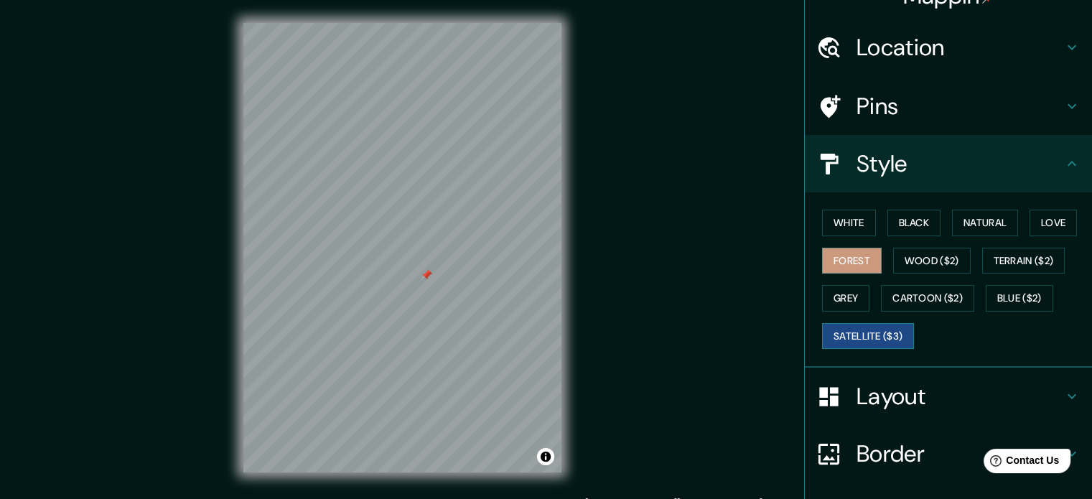
click at [845, 332] on button "Satellite ($3)" at bounding box center [868, 336] width 92 height 27
click at [853, 220] on button "White" at bounding box center [849, 223] width 54 height 27
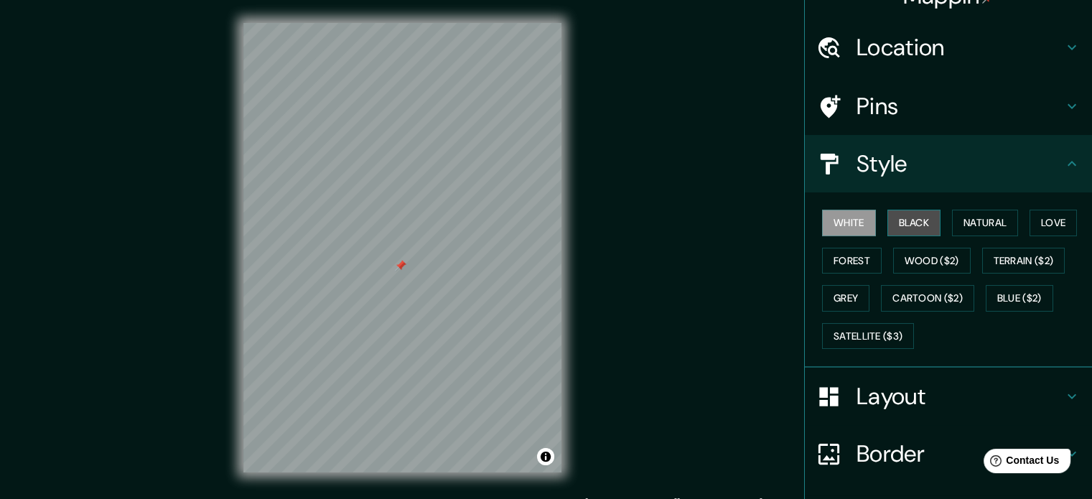
click at [907, 217] on button "Black" at bounding box center [914, 223] width 54 height 27
click at [1042, 220] on button "Love" at bounding box center [1052, 223] width 47 height 27
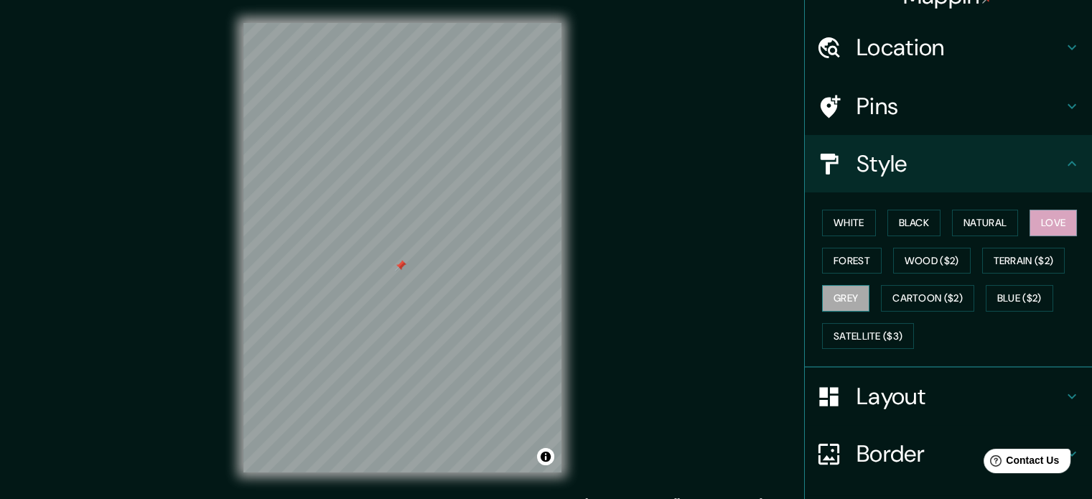
click at [850, 295] on button "Grey" at bounding box center [845, 298] width 47 height 27
click at [1010, 291] on button "Blue ($2)" at bounding box center [1018, 298] width 67 height 27
click at [822, 286] on button "Grey" at bounding box center [845, 298] width 47 height 27
click at [858, 210] on button "White" at bounding box center [849, 223] width 54 height 27
click at [913, 217] on button "Black" at bounding box center [914, 223] width 54 height 27
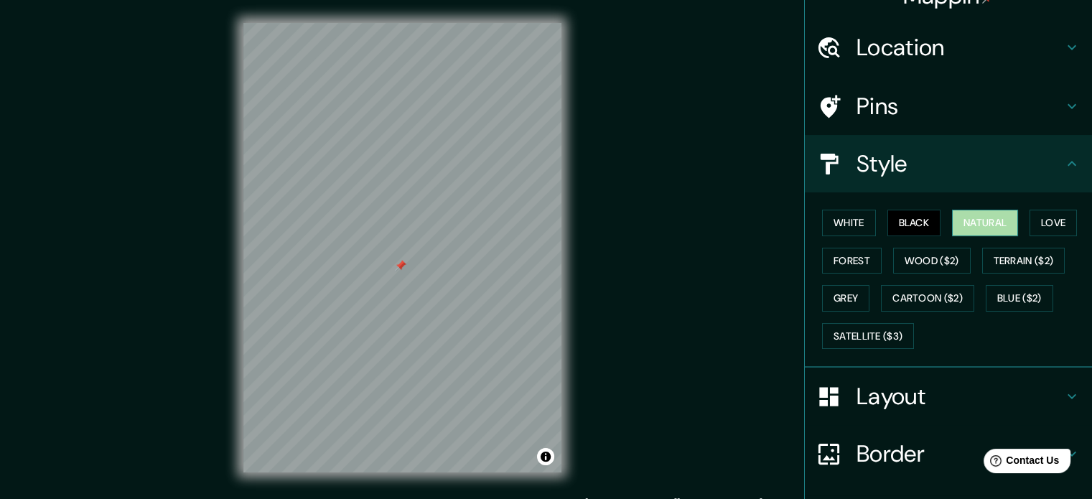
click at [969, 212] on button "Natural" at bounding box center [985, 223] width 66 height 27
click at [877, 157] on h4 "Style" at bounding box center [959, 163] width 207 height 29
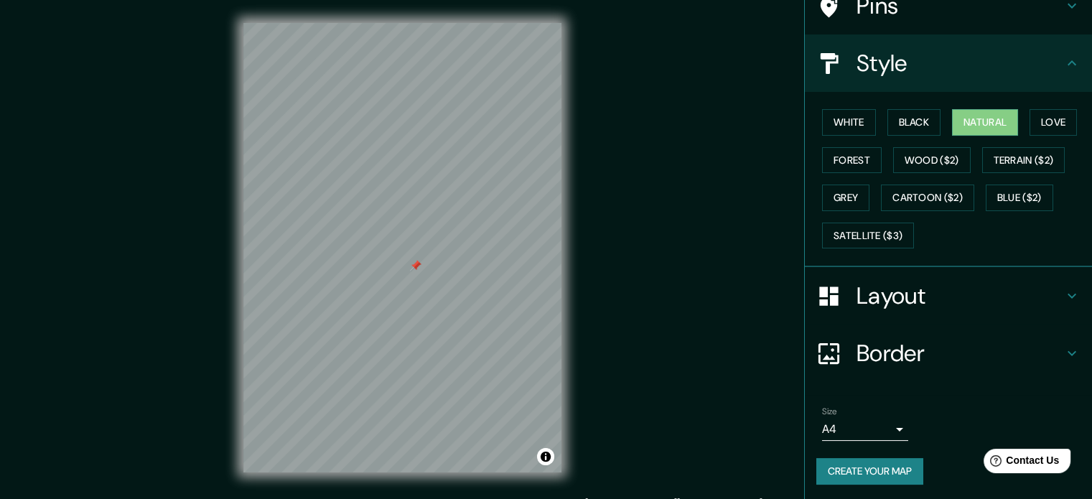
scroll to position [19, 0]
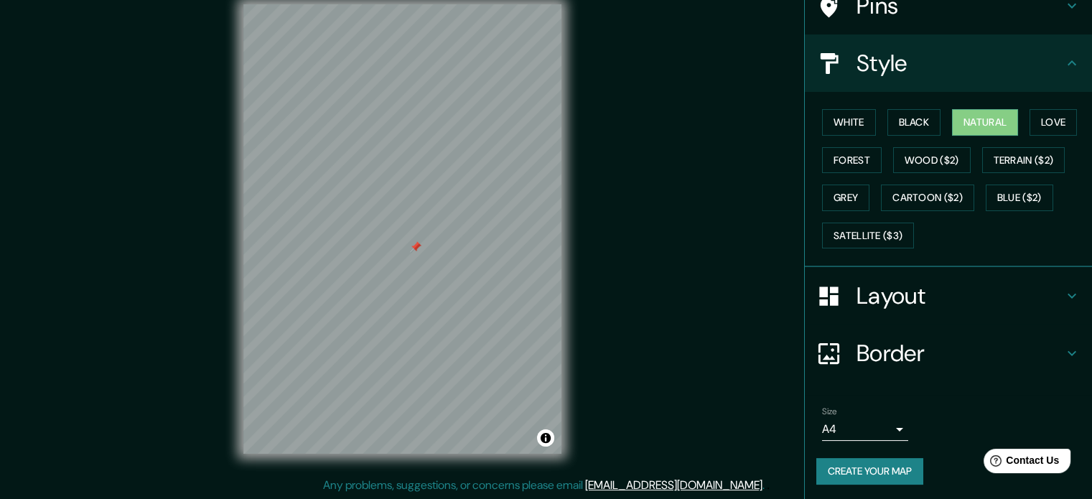
click at [844, 352] on div at bounding box center [836, 353] width 40 height 25
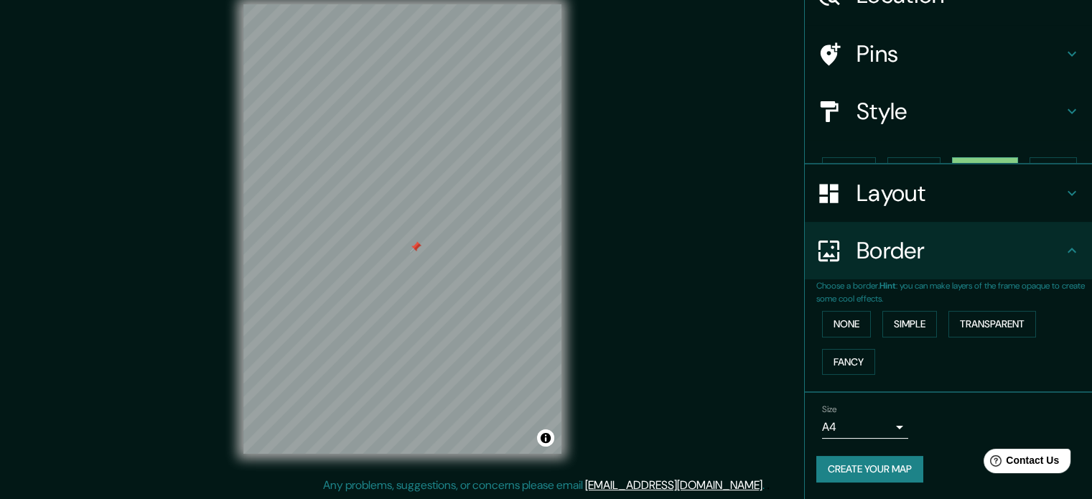
scroll to position [55, 0]
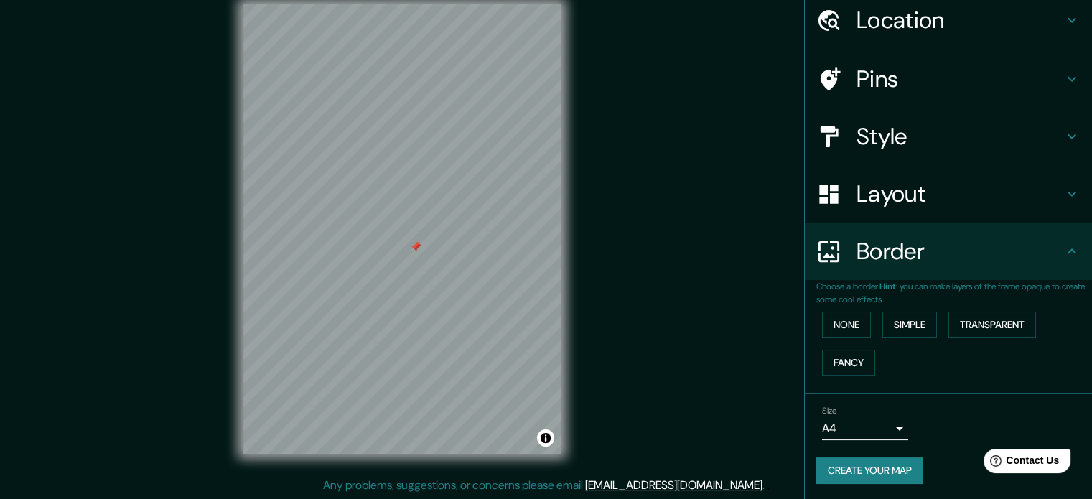
click at [870, 278] on div "Border" at bounding box center [948, 250] width 287 height 57
click at [876, 261] on h4 "Border" at bounding box center [959, 251] width 207 height 29
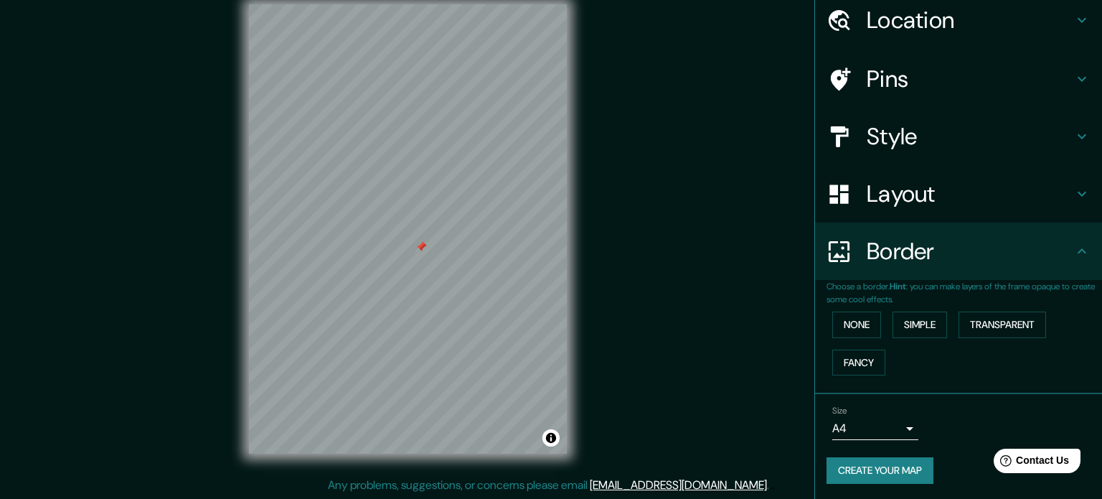
click at [847, 433] on body "Mappin Location [GEOGRAPHIC_DATA], [GEOGRAPHIC_DATA], [GEOGRAPHIC_DATA] Pins St…" at bounding box center [551, 230] width 1102 height 499
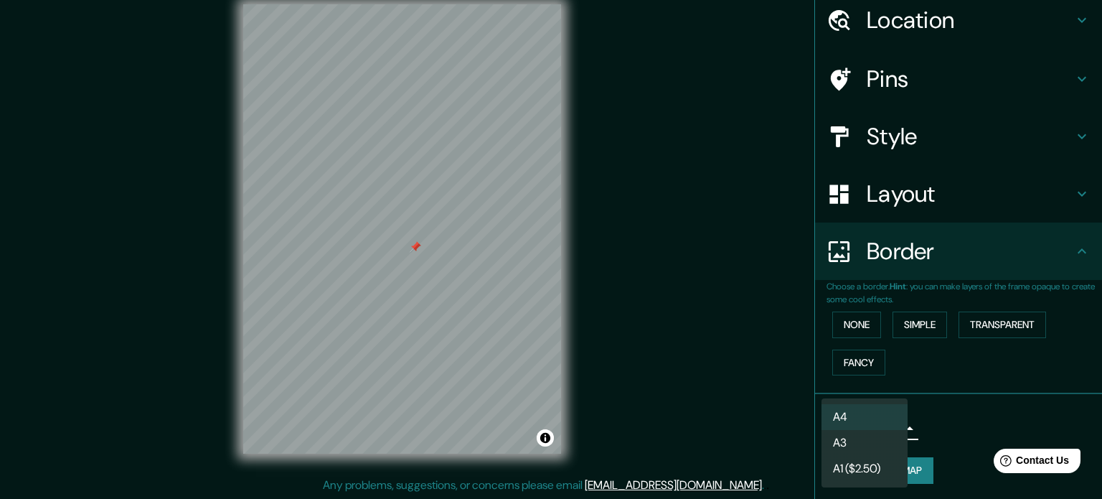
click at [868, 444] on li "A3" at bounding box center [865, 443] width 86 height 26
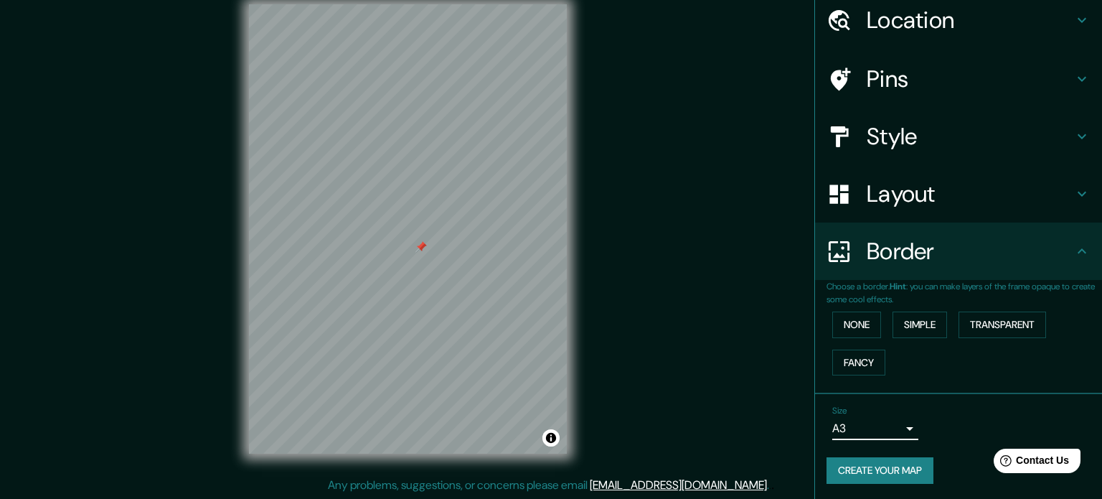
click at [874, 425] on body "Mappin Location [GEOGRAPHIC_DATA], [GEOGRAPHIC_DATA], [GEOGRAPHIC_DATA] Pins St…" at bounding box center [551, 230] width 1102 height 499
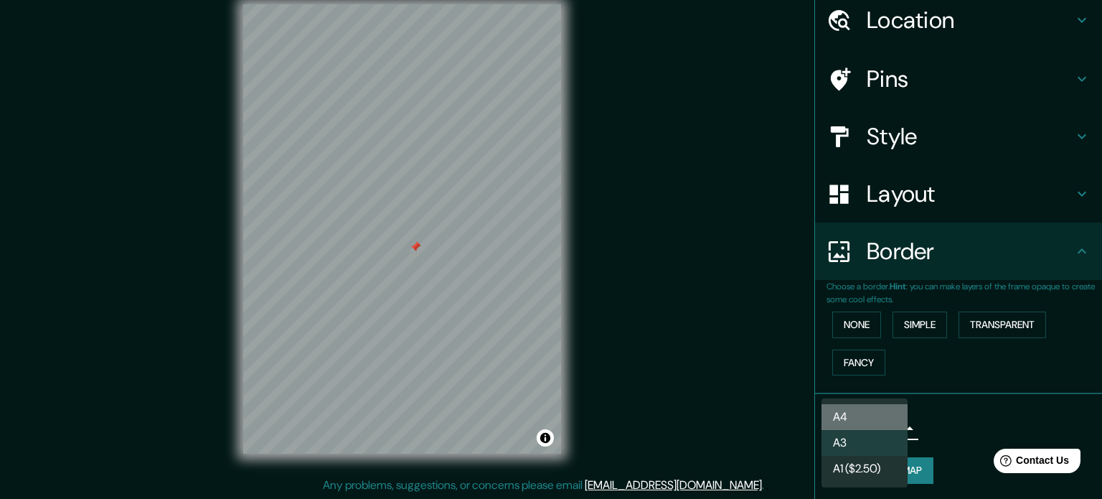
click at [863, 408] on li "A4" at bounding box center [865, 417] width 86 height 26
type input "single"
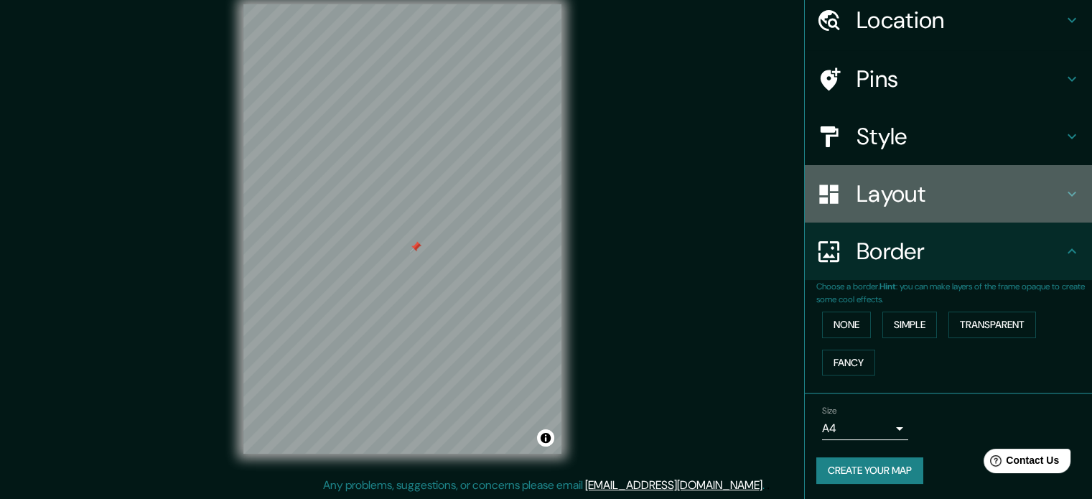
click at [847, 176] on div "Layout" at bounding box center [948, 193] width 287 height 57
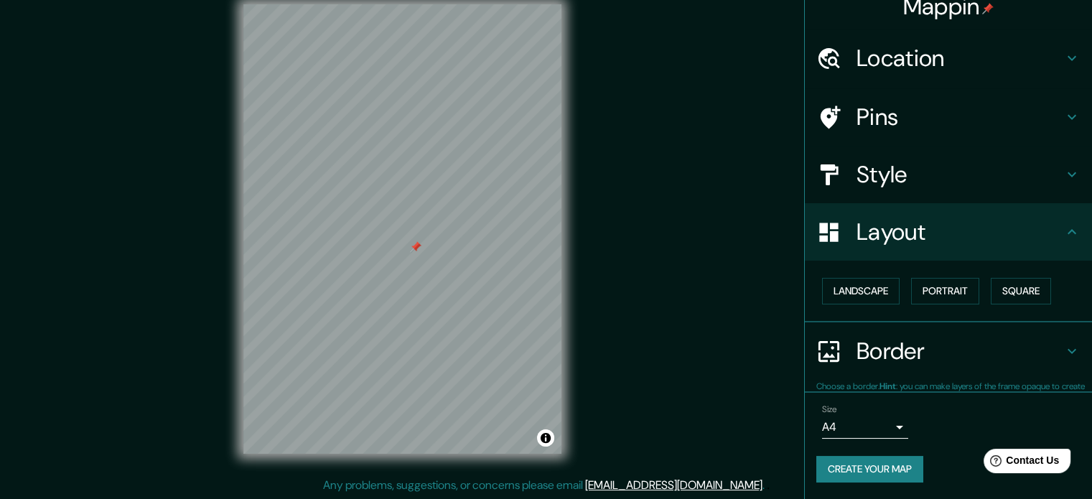
scroll to position [16, 0]
click at [830, 286] on button "Landscape" at bounding box center [861, 291] width 78 height 27
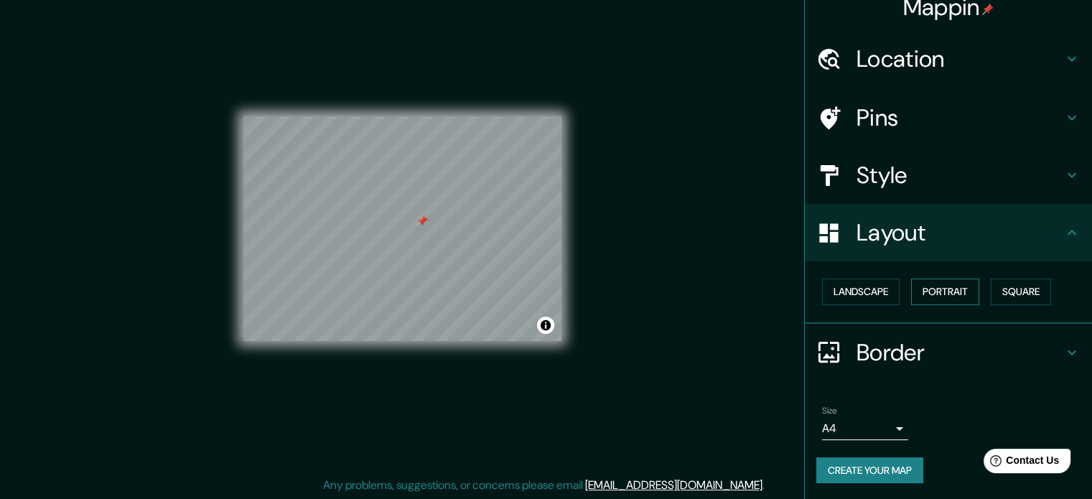
click at [950, 301] on button "Portrait" at bounding box center [945, 291] width 68 height 27
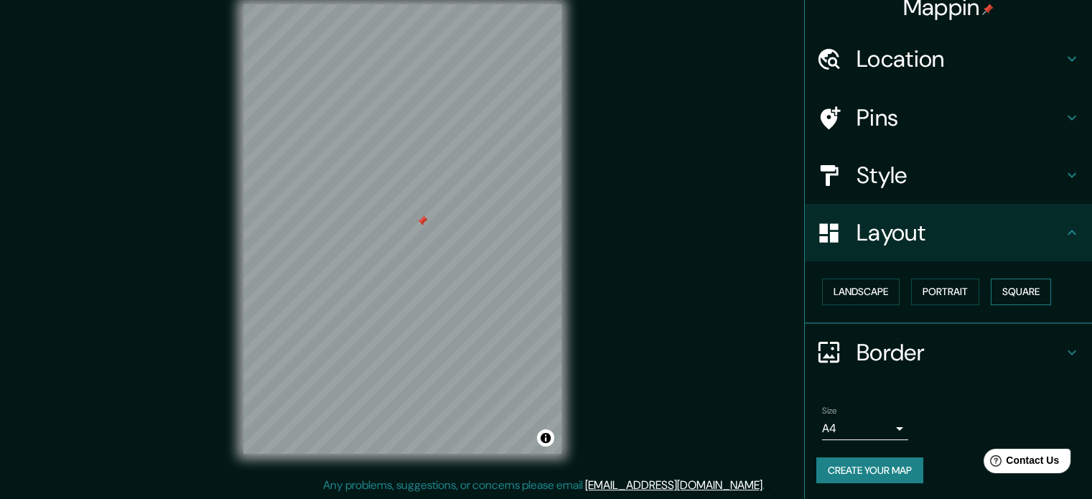
click at [1018, 291] on button "Square" at bounding box center [1020, 291] width 60 height 27
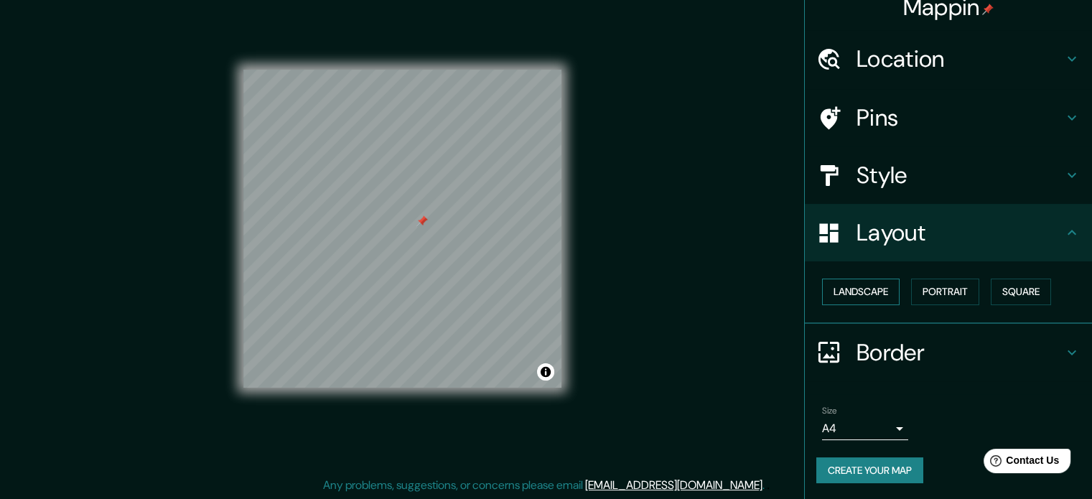
click at [847, 289] on button "Landscape" at bounding box center [861, 291] width 78 height 27
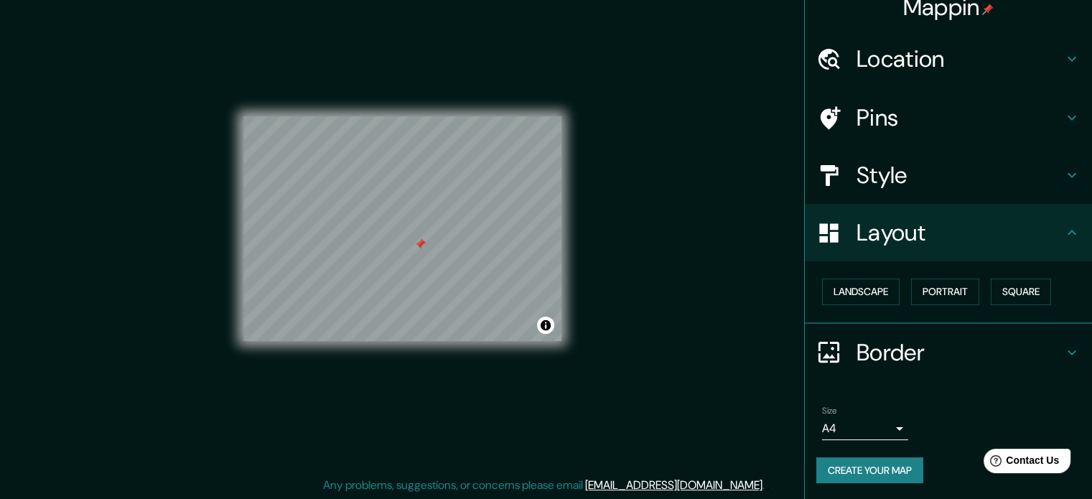
click at [873, 164] on h4 "Style" at bounding box center [959, 175] width 207 height 29
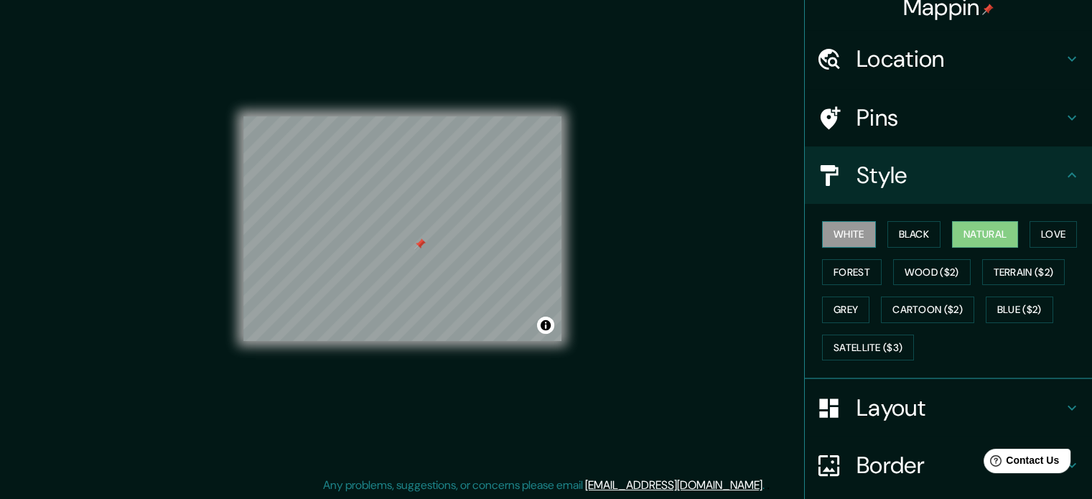
click at [843, 232] on button "White" at bounding box center [849, 234] width 54 height 27
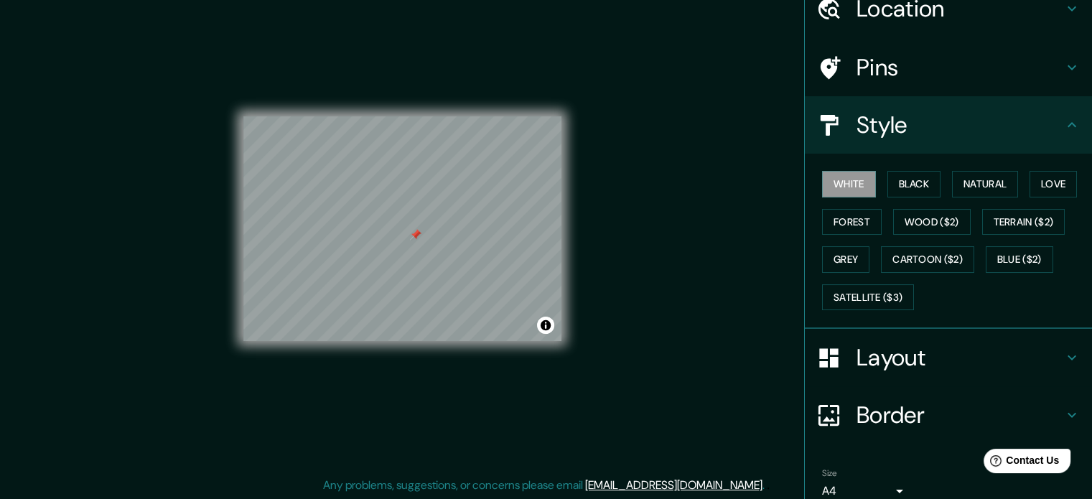
scroll to position [128, 0]
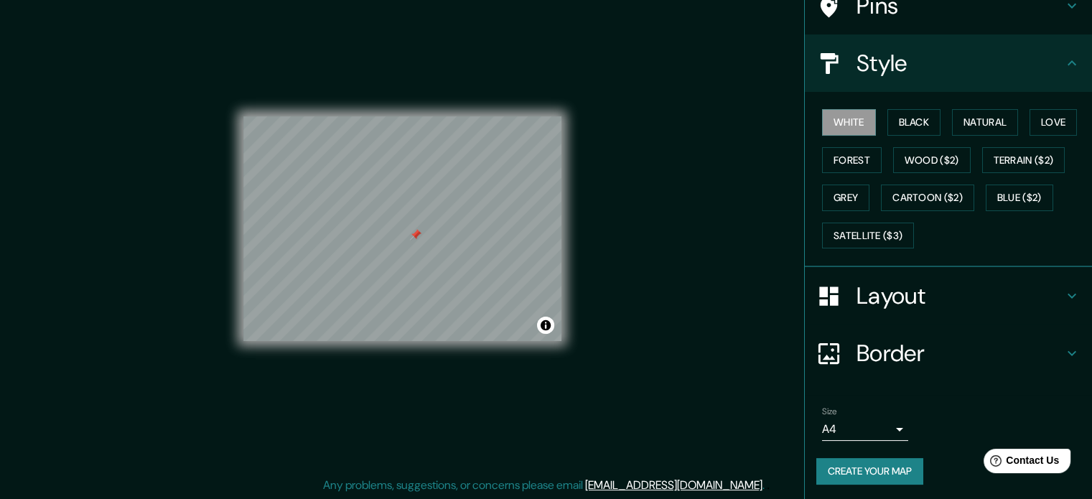
click at [826, 464] on button "Create your map" at bounding box center [869, 471] width 107 height 27
click at [854, 473] on button "Create your map" at bounding box center [869, 471] width 107 height 27
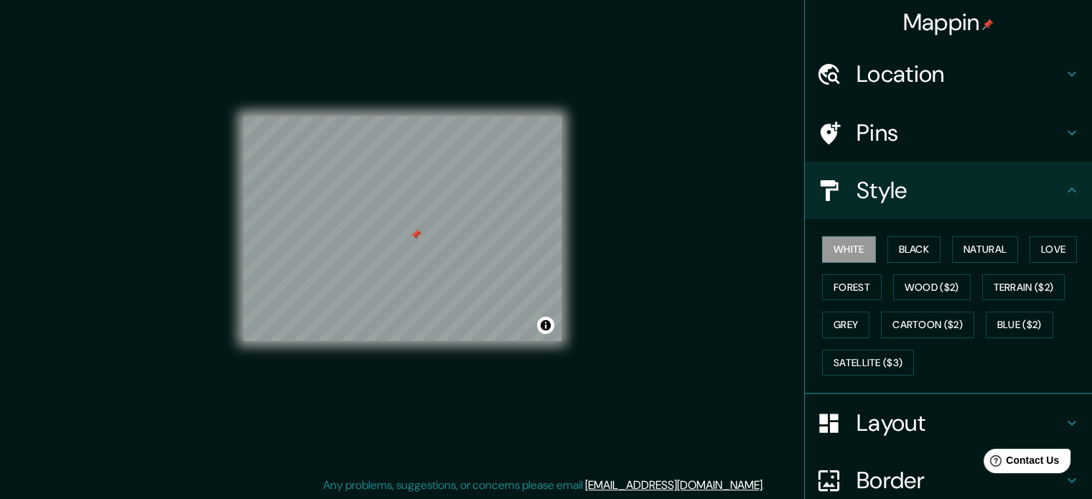
scroll to position [0, 0]
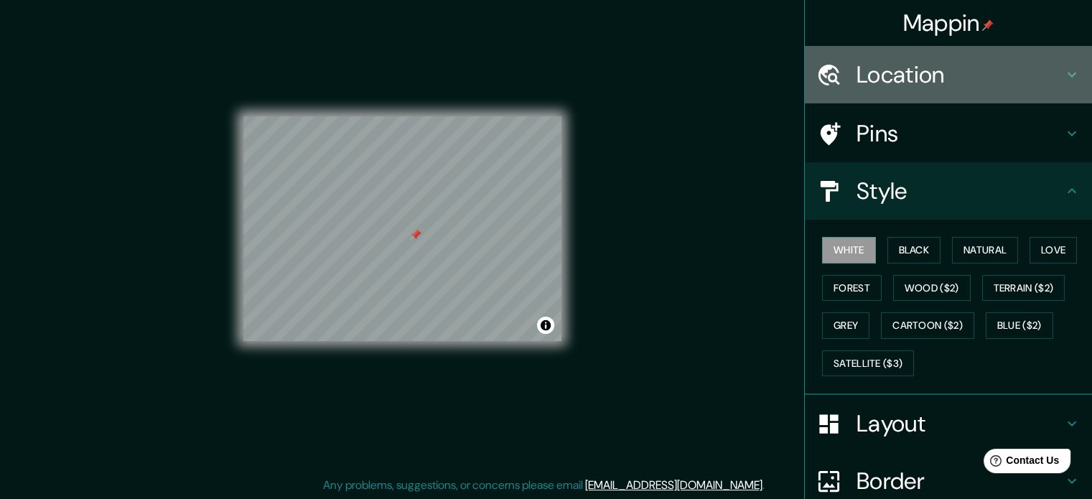
click at [931, 88] on h4 "Location" at bounding box center [959, 74] width 207 height 29
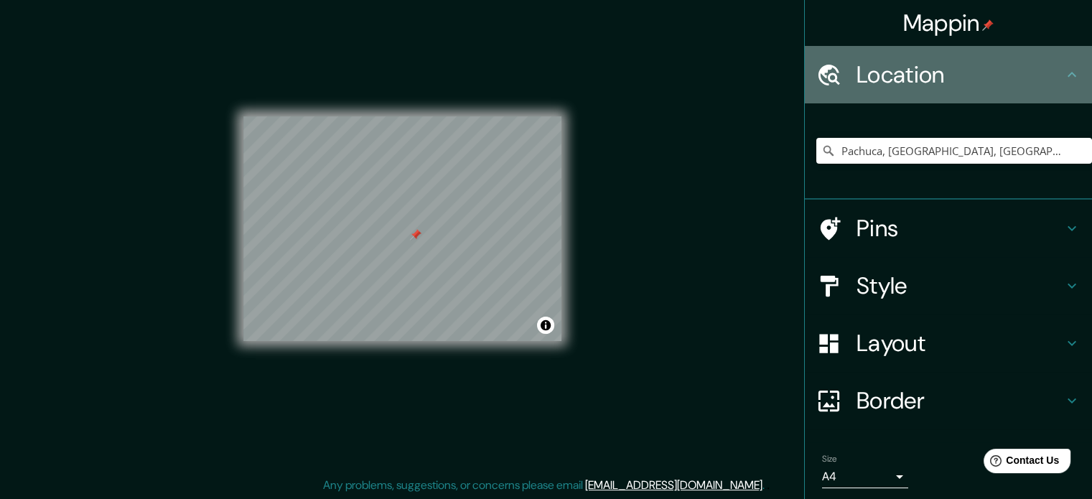
click at [931, 88] on h4 "Location" at bounding box center [959, 74] width 207 height 29
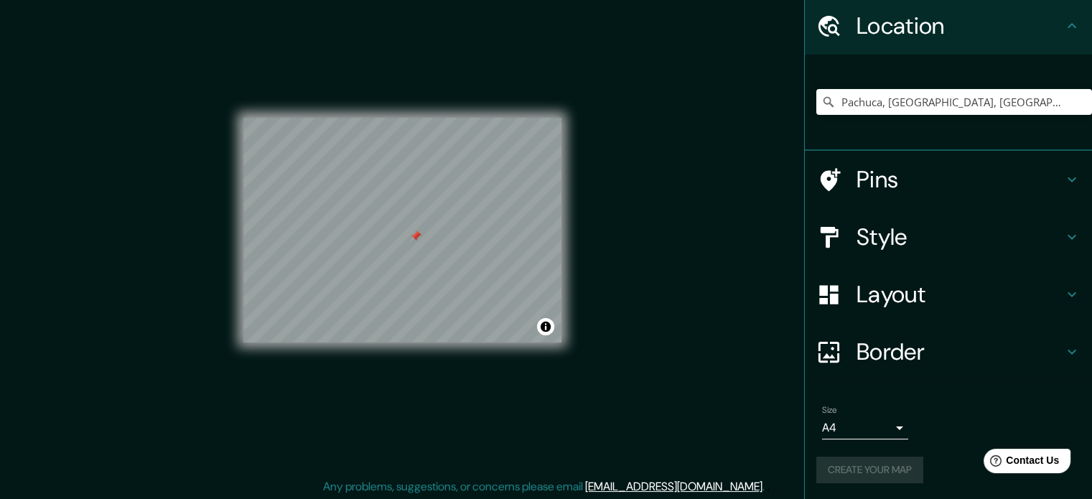
scroll to position [19, 0]
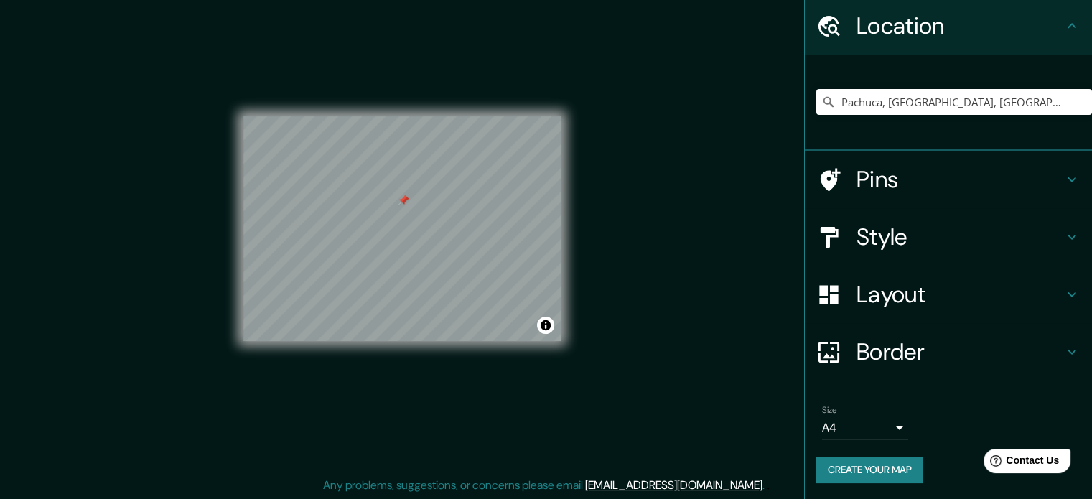
click at [876, 473] on button "Create your map" at bounding box center [869, 469] width 107 height 27
